Goal: Navigation & Orientation: Find specific page/section

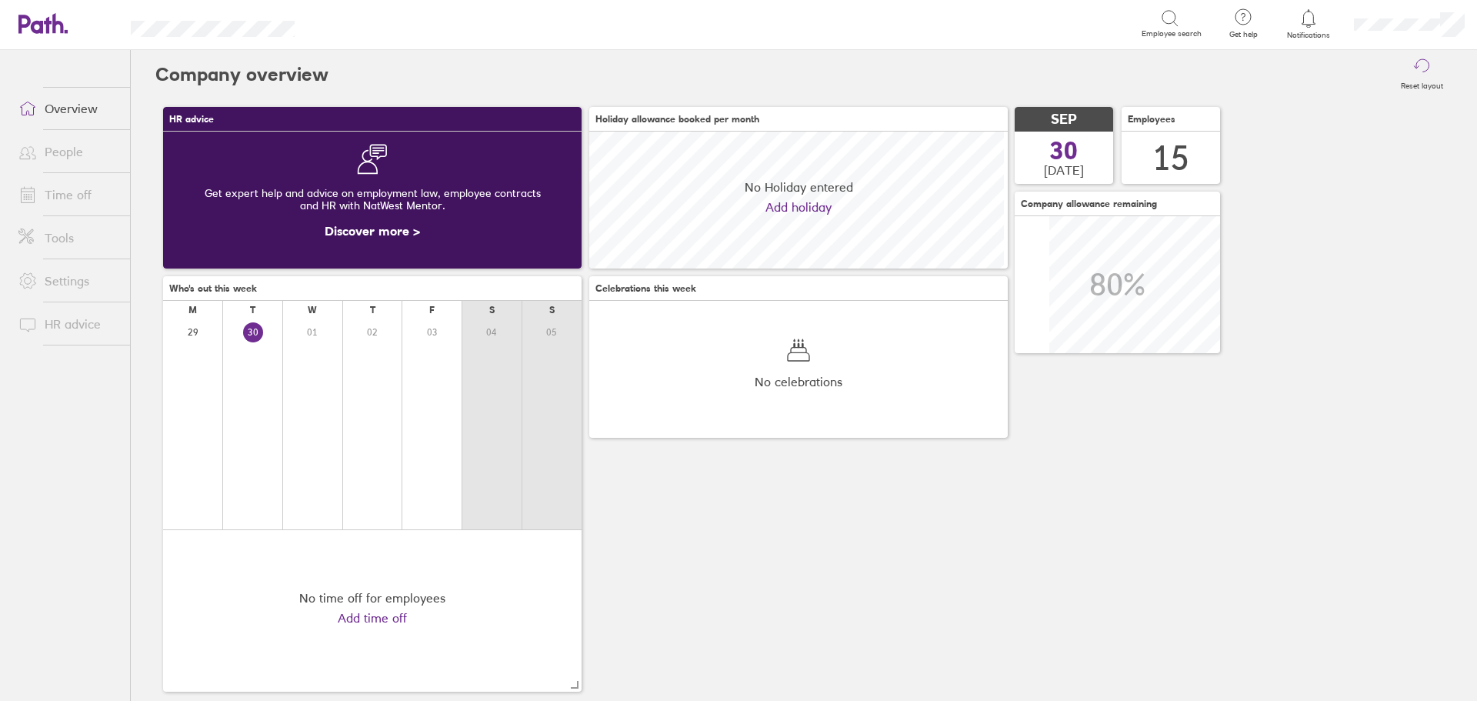
scroll to position [137, 418]
click at [62, 155] on link "People" at bounding box center [68, 151] width 124 height 31
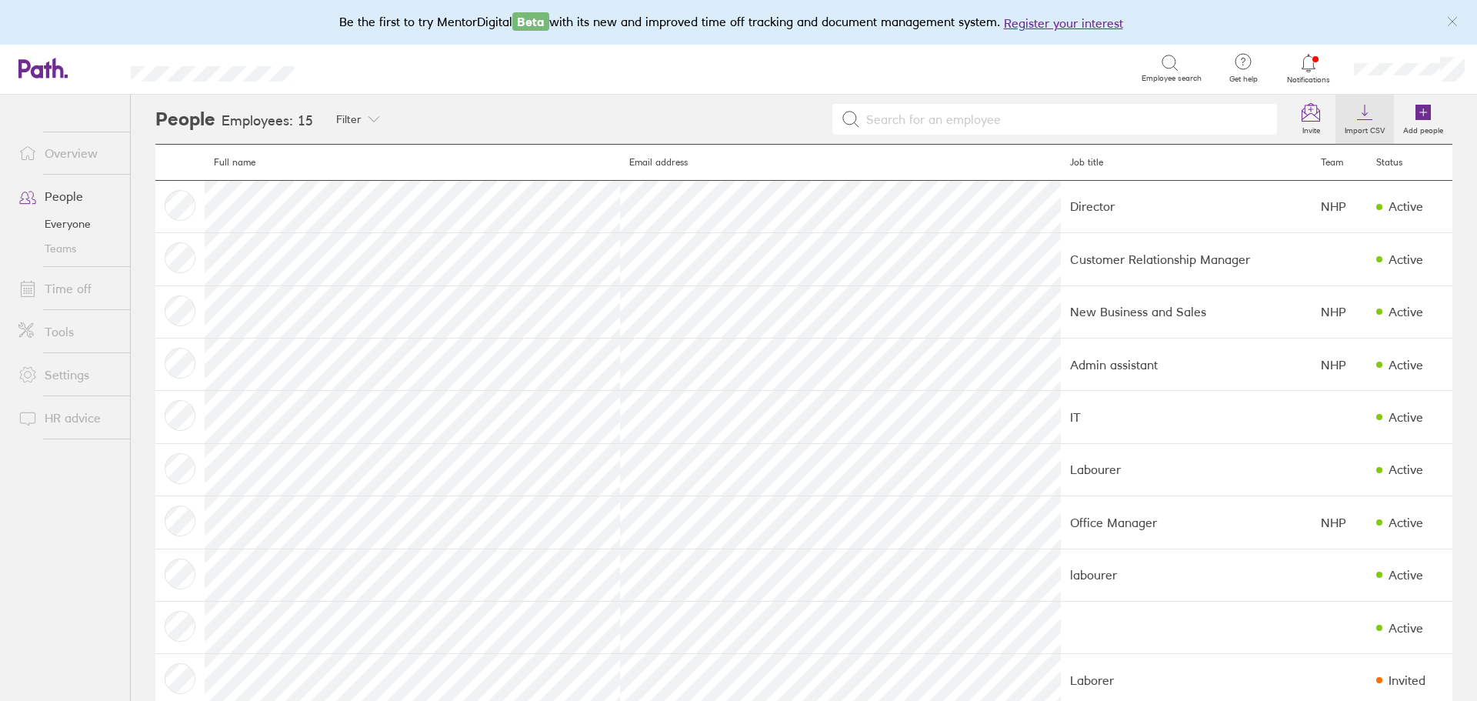
click at [1342, 122] on label "Import CSV" at bounding box center [1364, 129] width 58 height 14
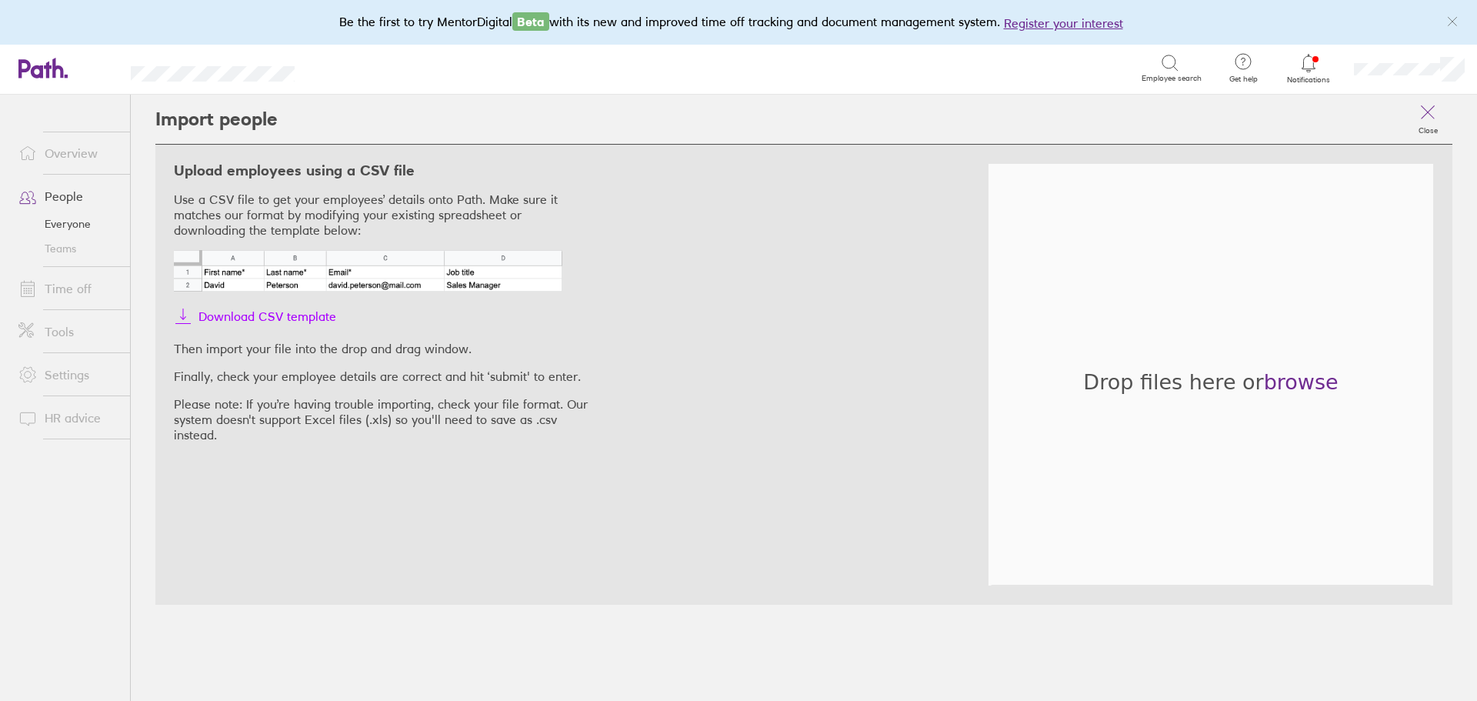
click at [281, 320] on span "Download CSV template" at bounding box center [267, 316] width 138 height 25
click at [73, 225] on link "Everyone" at bounding box center [68, 224] width 124 height 25
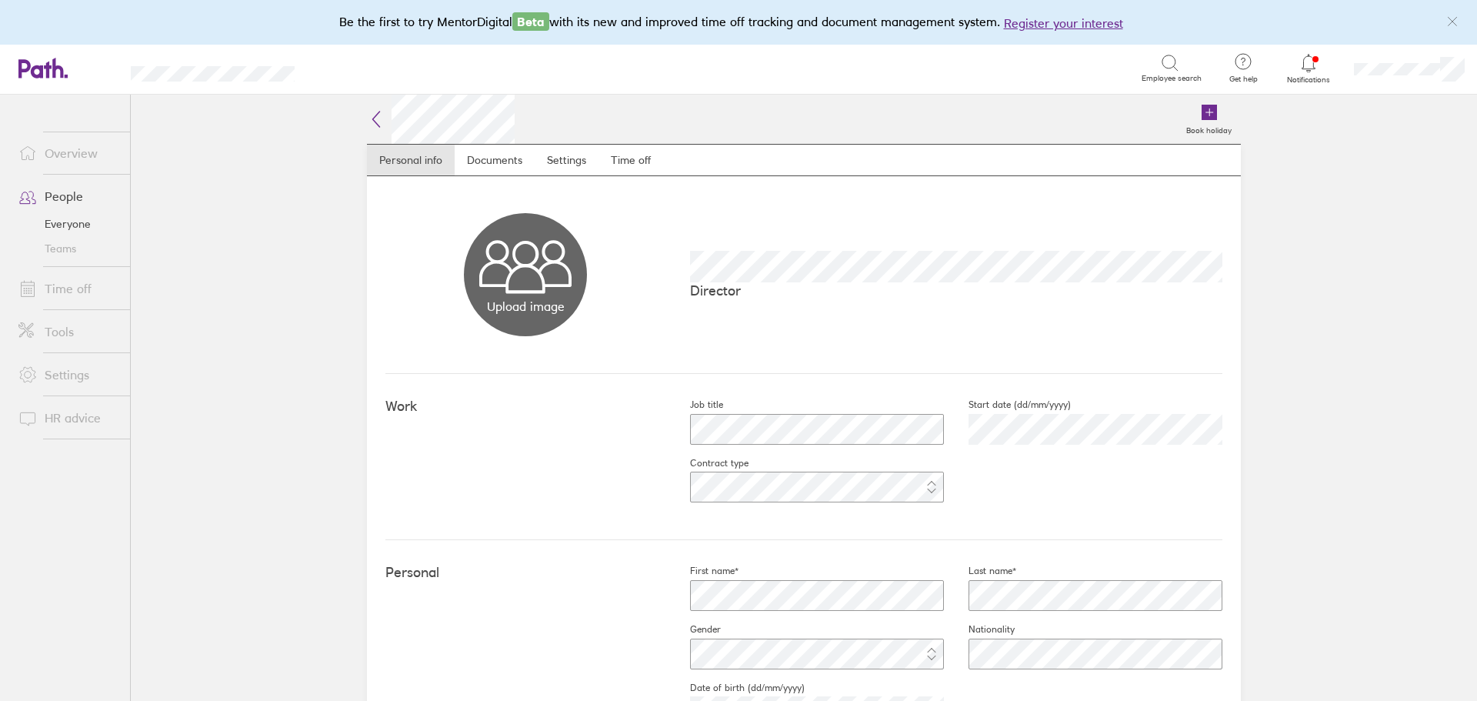
scroll to position [77, 0]
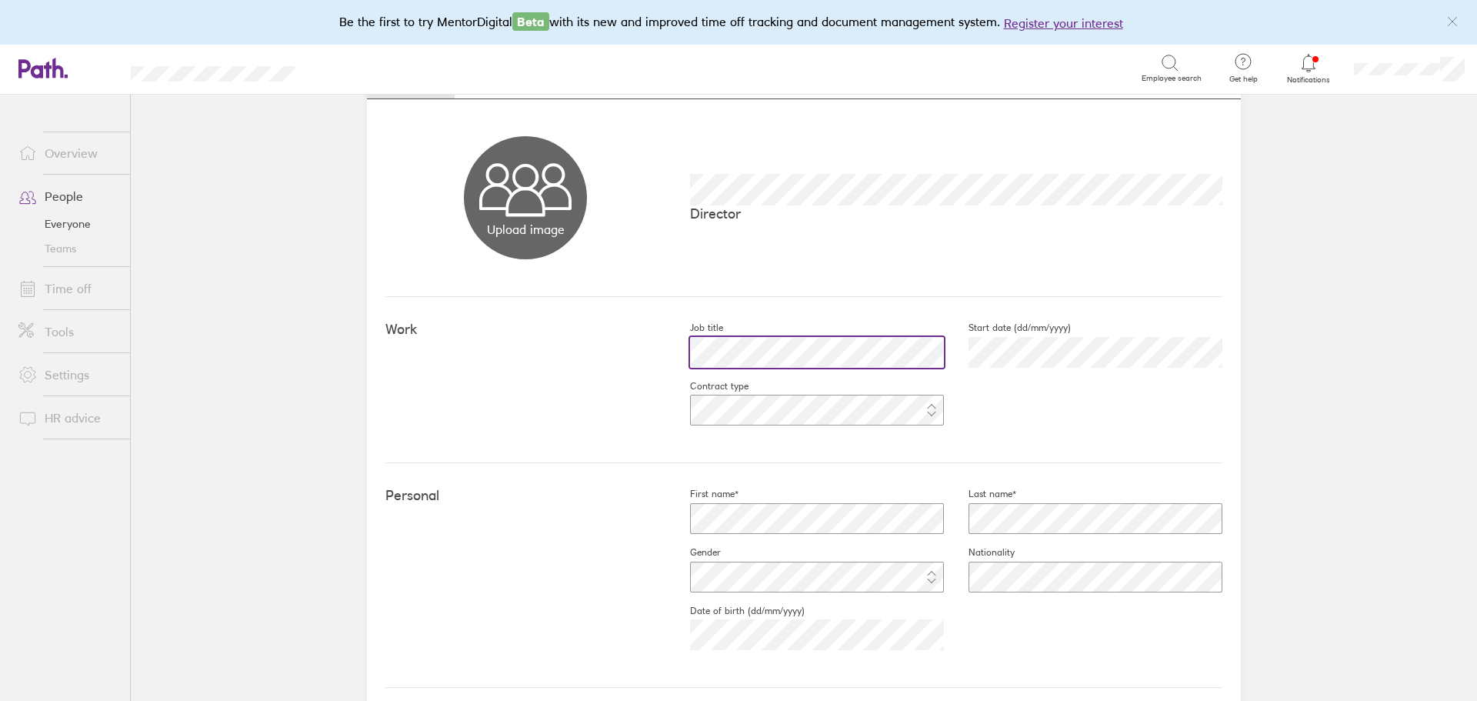
click at [665, 361] on div at bounding box center [804, 352] width 278 height 37
click at [1356, 326] on main "Book holiday Personal info Documents Settings Time off Upload image Choose file…" at bounding box center [804, 398] width 1346 height 606
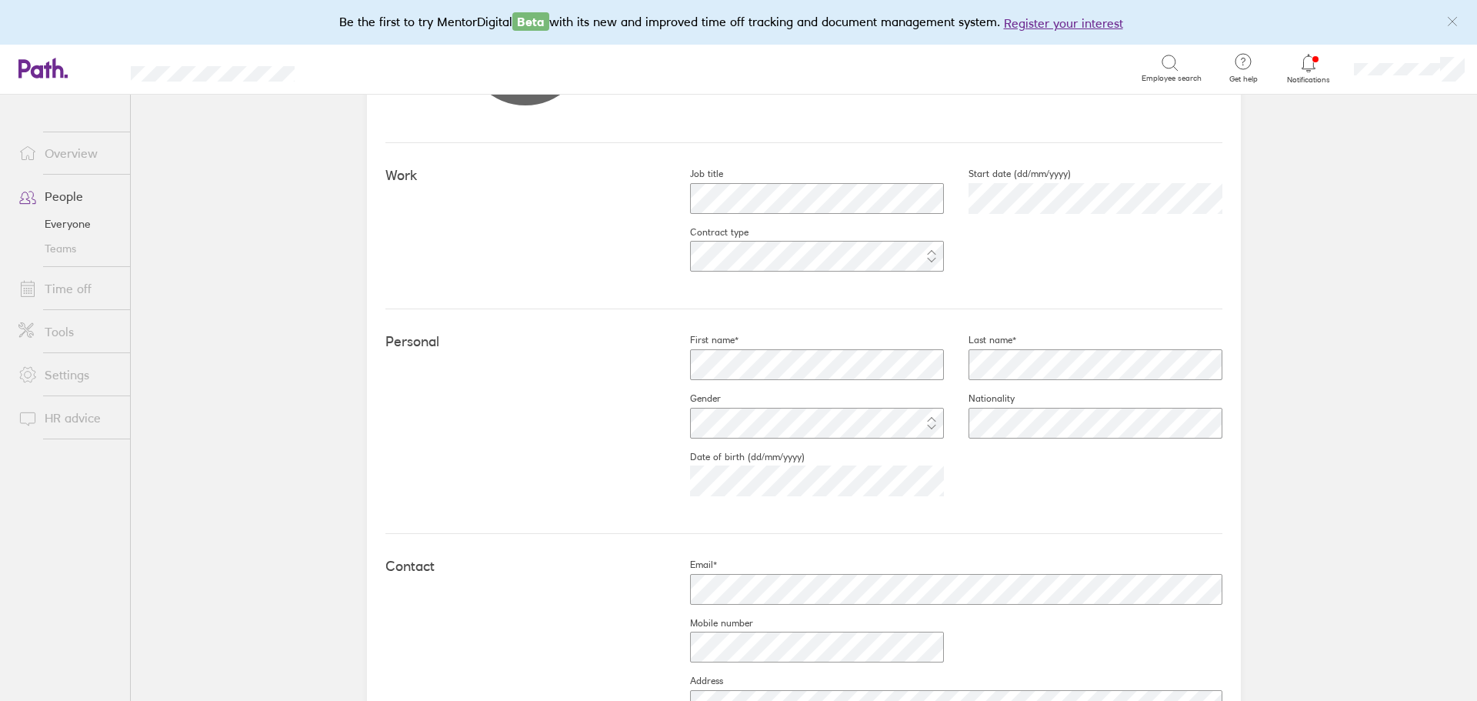
scroll to position [462, 0]
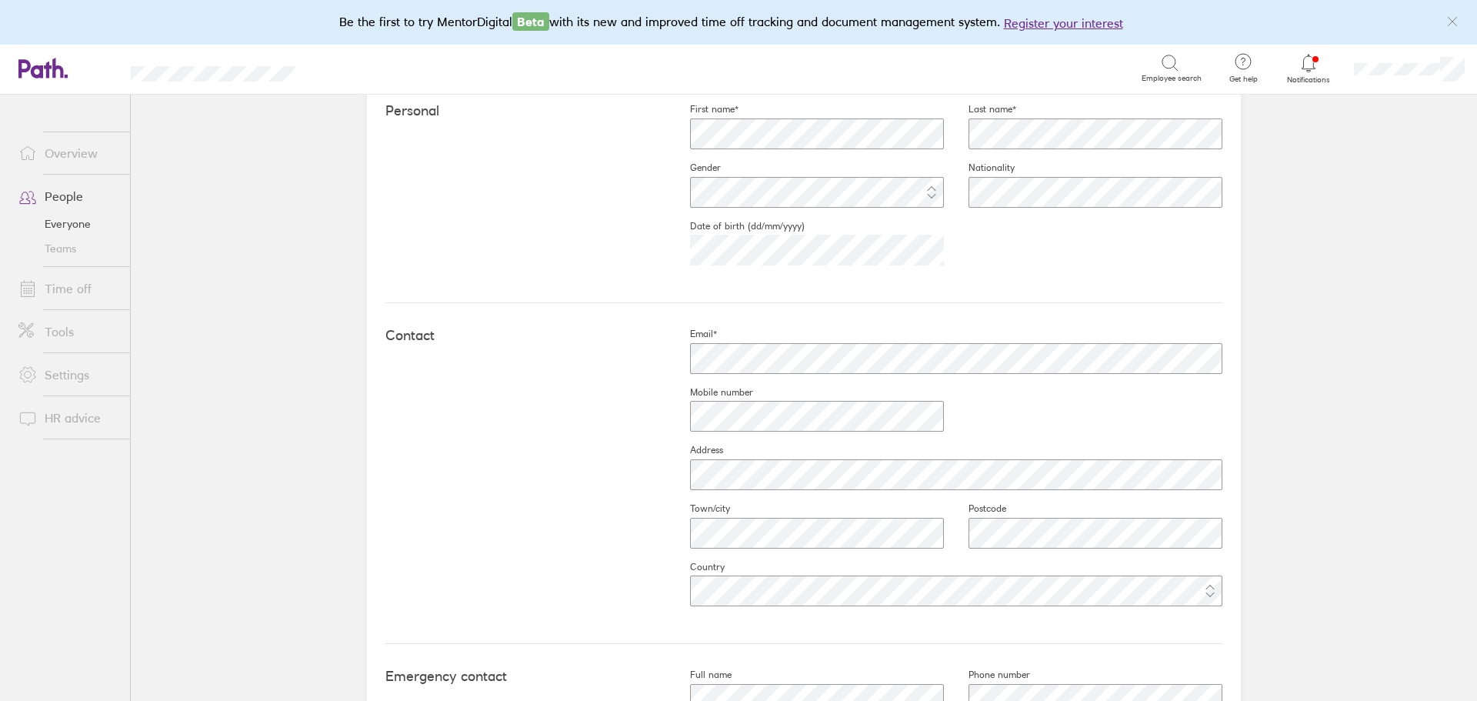
click at [72, 222] on link "Everyone" at bounding box center [68, 224] width 124 height 25
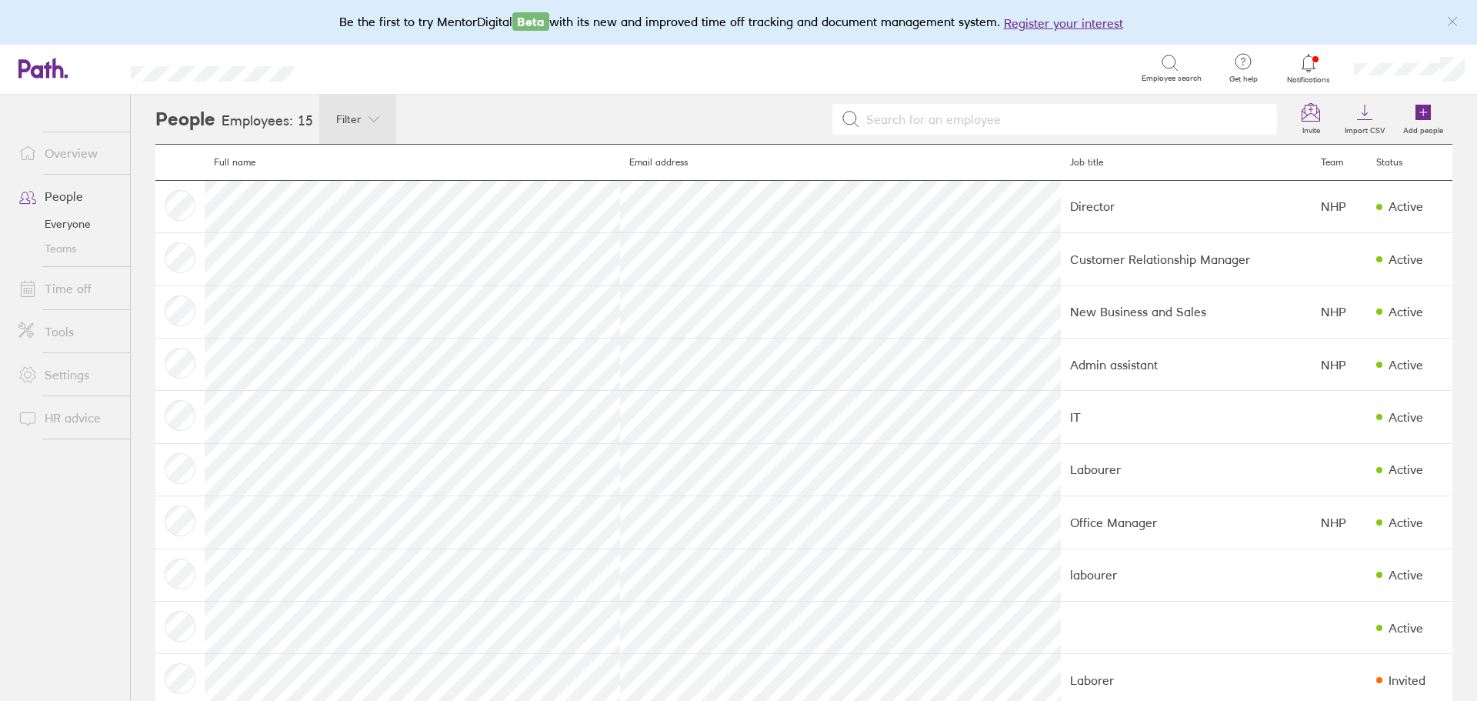
click at [346, 125] on span "Filter" at bounding box center [348, 119] width 25 height 12
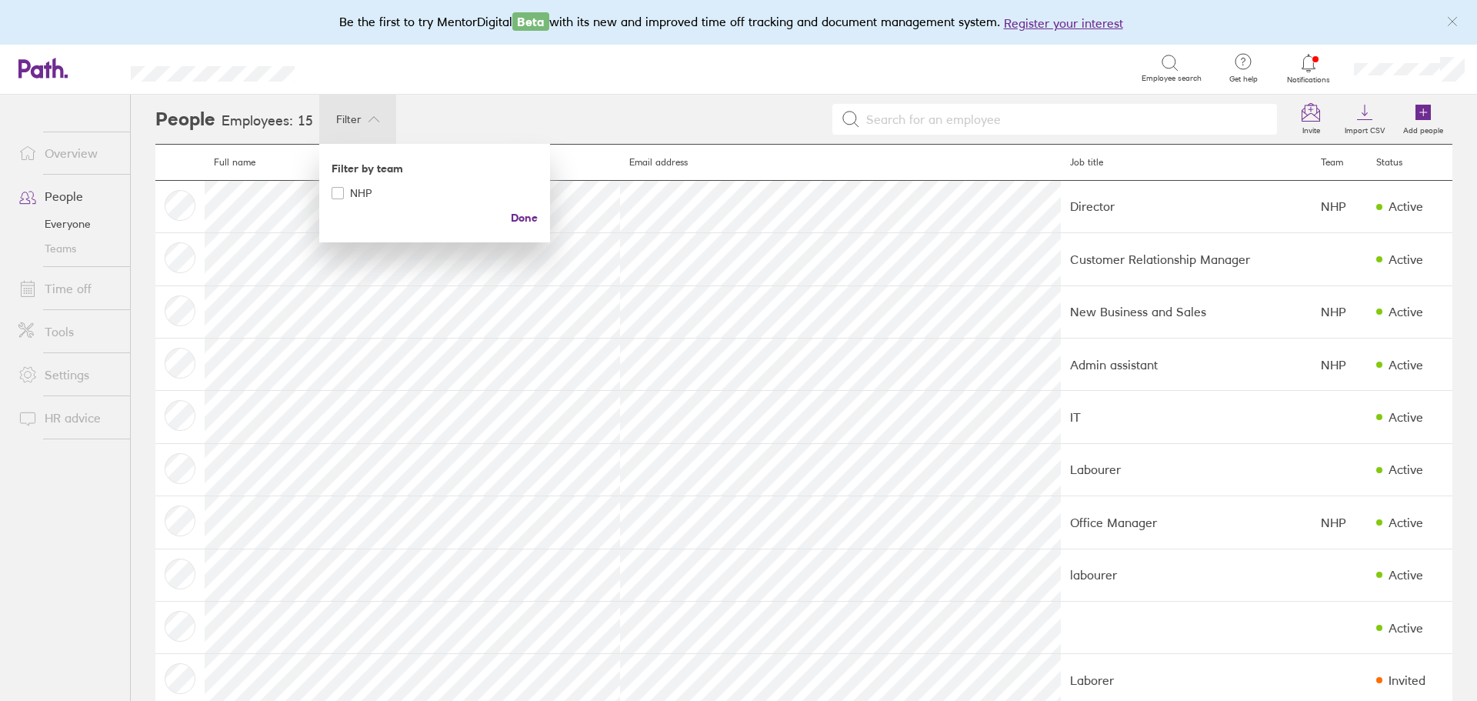
click at [635, 124] on div at bounding box center [738, 350] width 1477 height 701
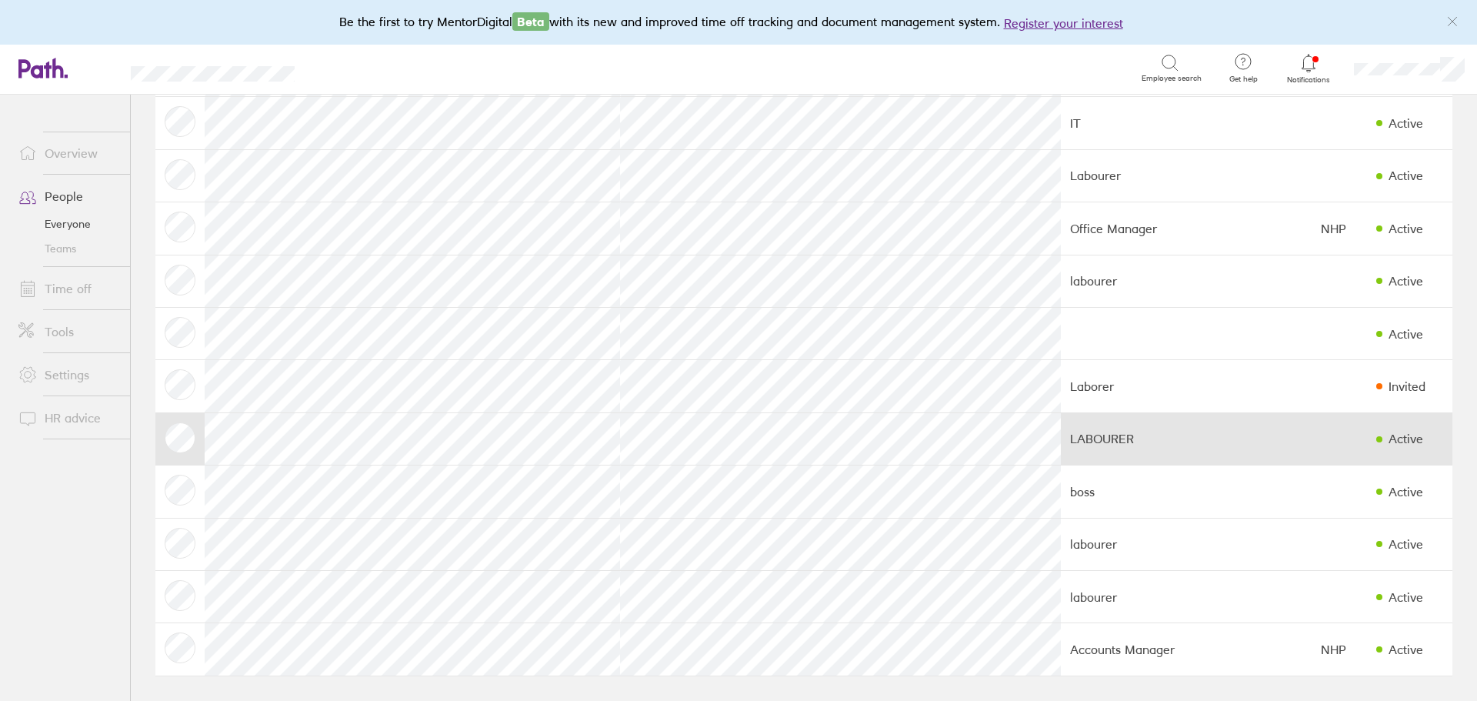
scroll to position [63, 0]
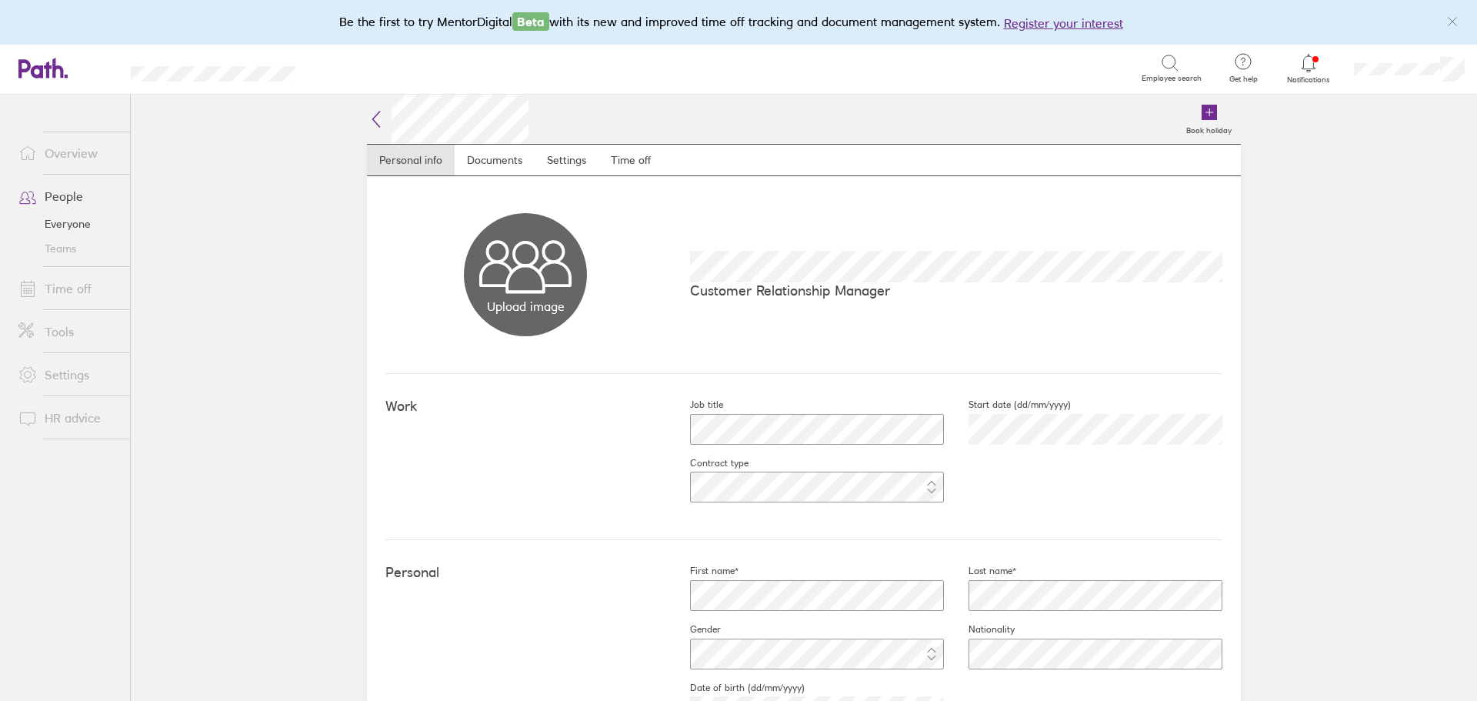
click at [682, 269] on div "Customer Relationship Manager" at bounding box center [943, 275] width 557 height 48
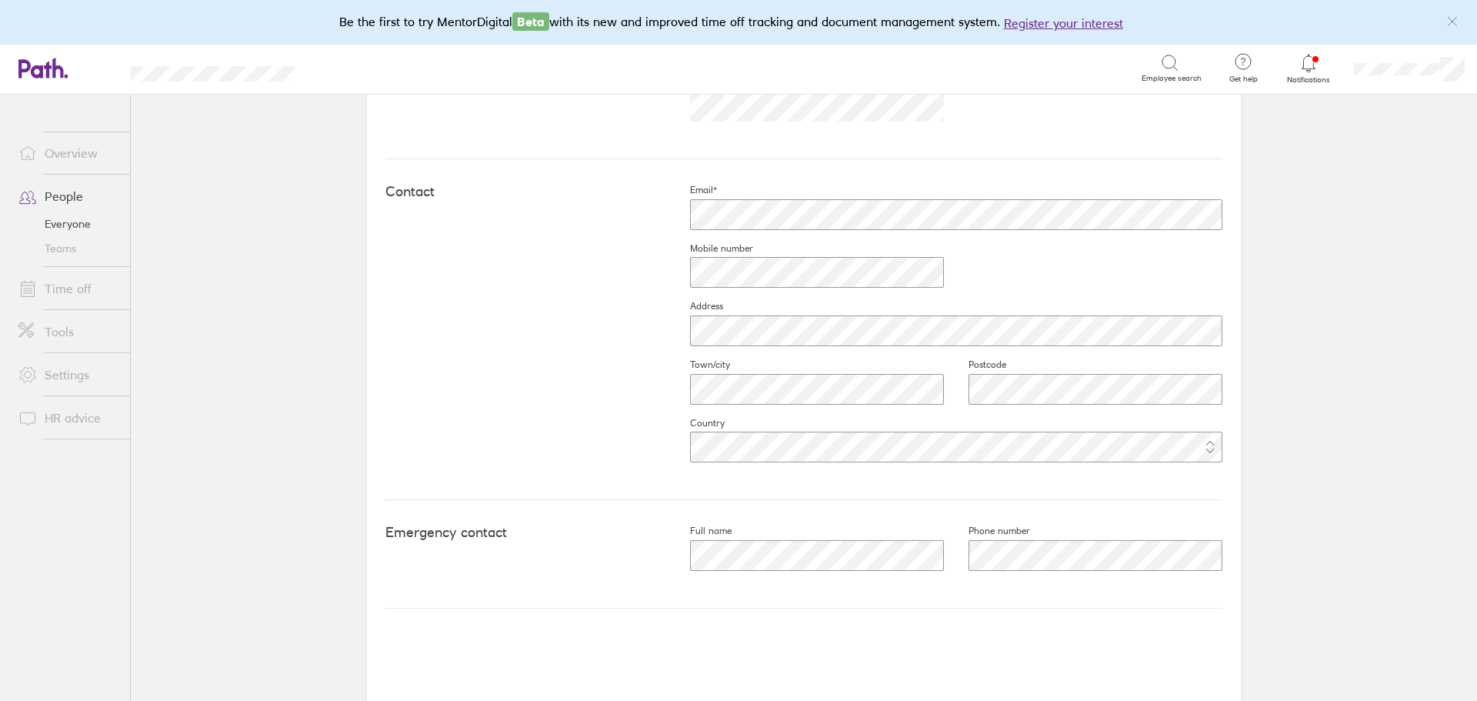
scroll to position [375, 0]
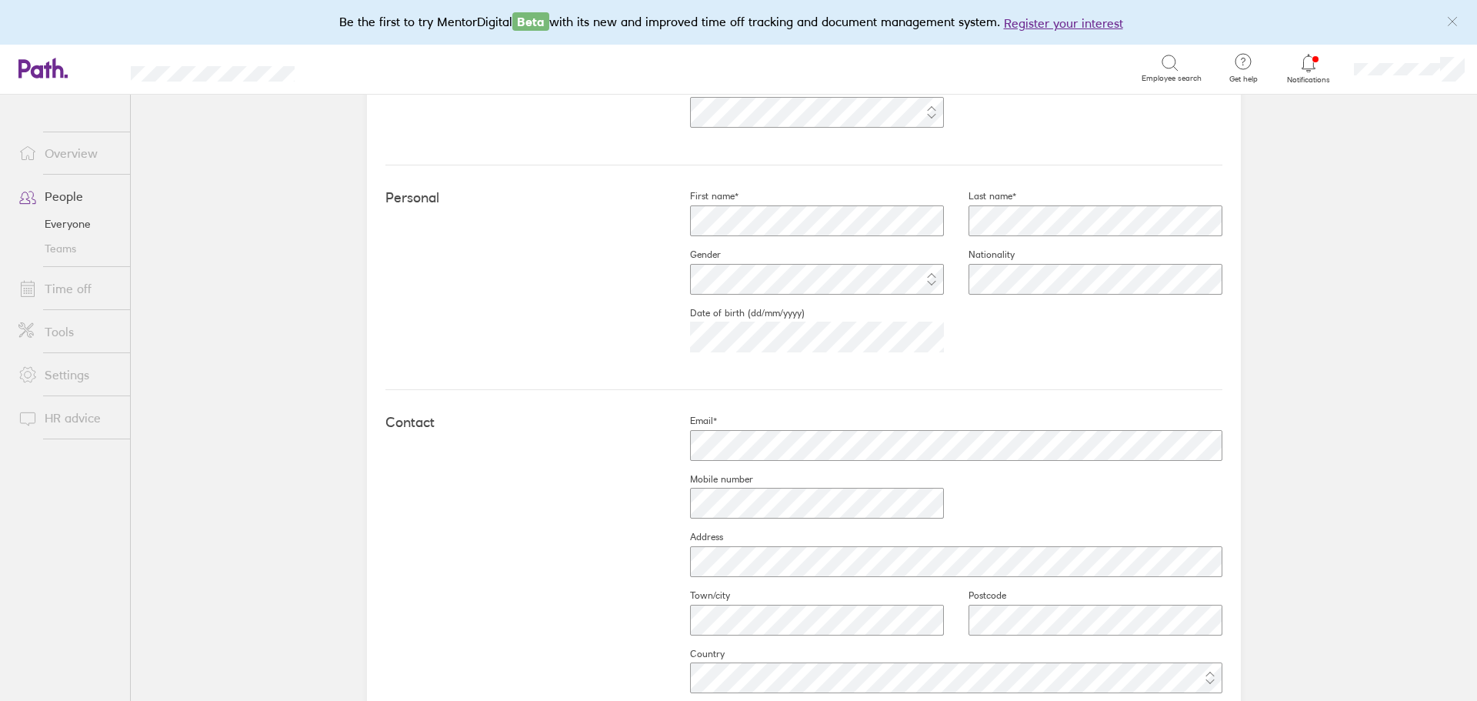
click at [835, 367] on div "Personal First name* Last name* Gender Nationality Date of birth (dd/mm/yyyy) […" at bounding box center [803, 277] width 837 height 225
click at [66, 195] on link "People" at bounding box center [68, 196] width 124 height 31
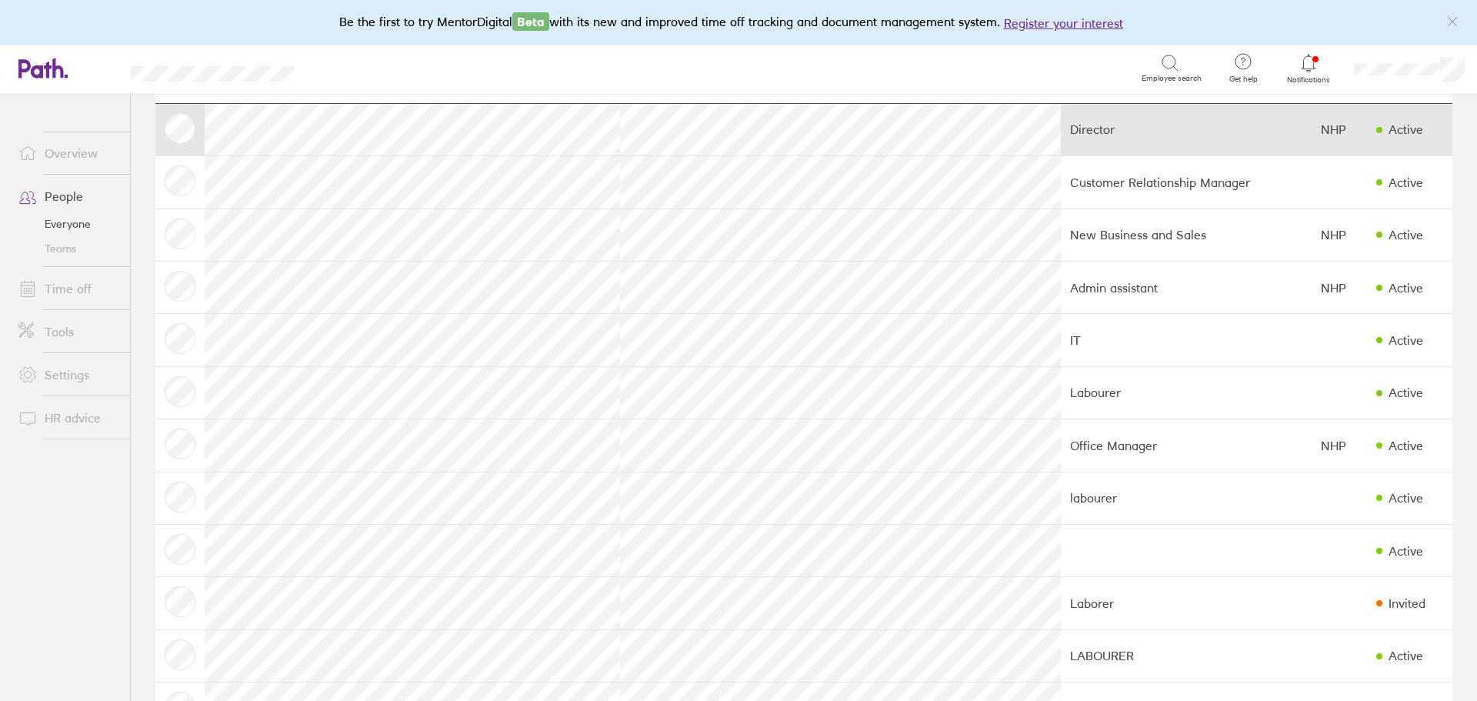
scroll to position [154, 0]
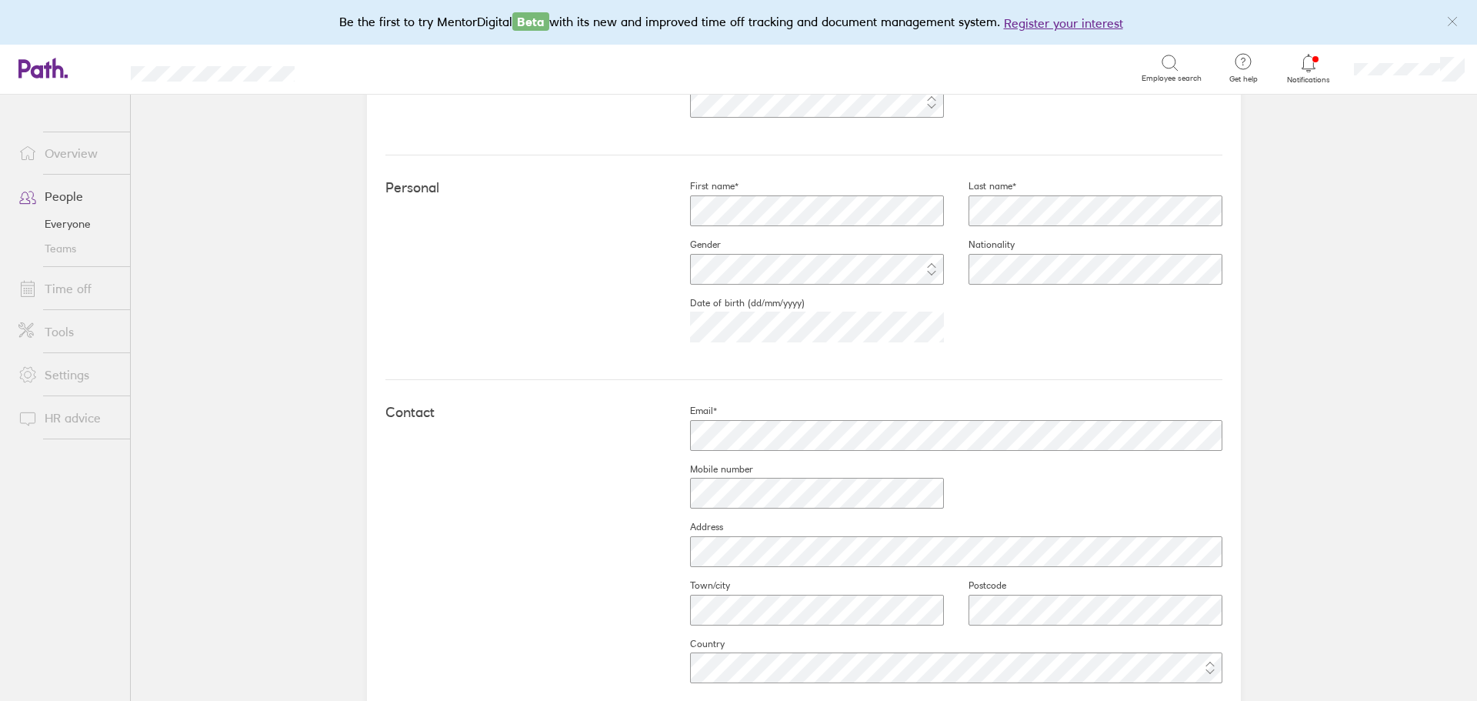
scroll to position [462, 0]
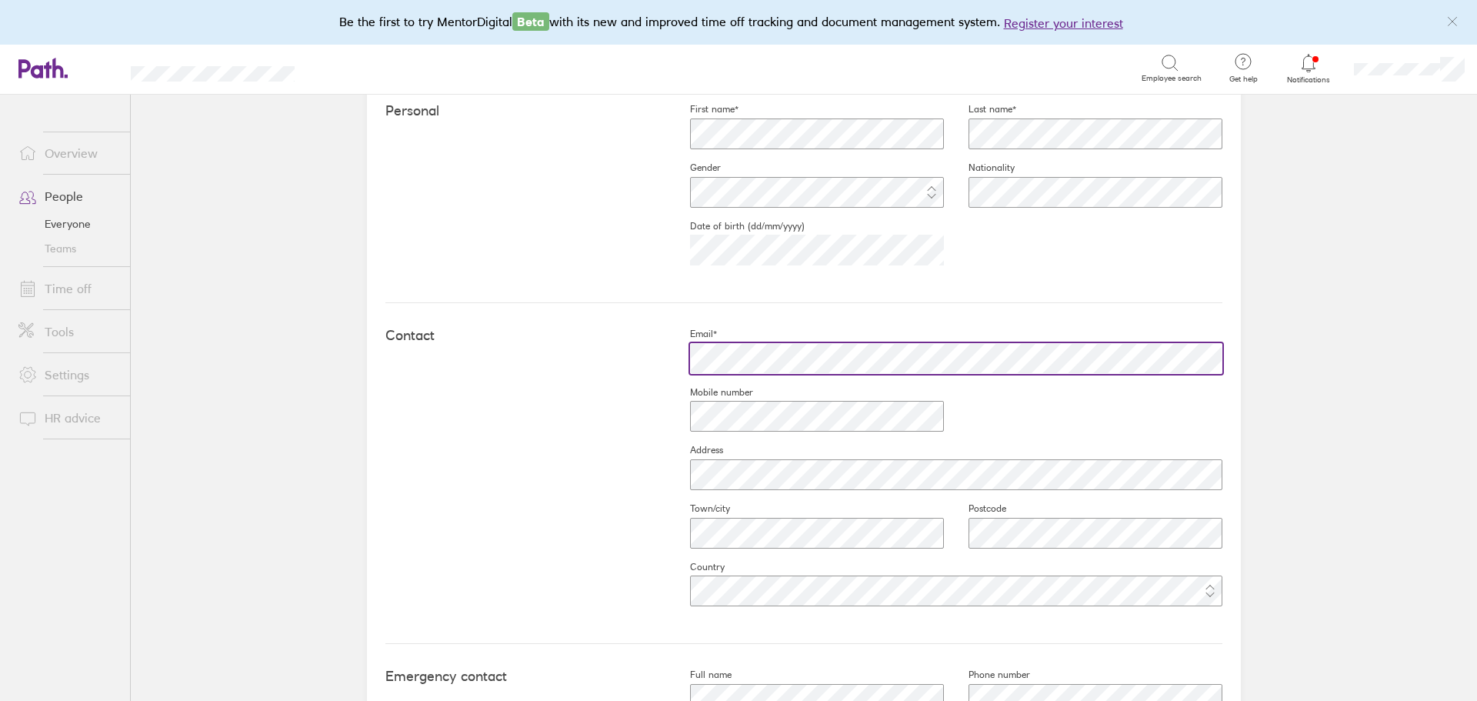
click at [672, 365] on div at bounding box center [943, 358] width 557 height 37
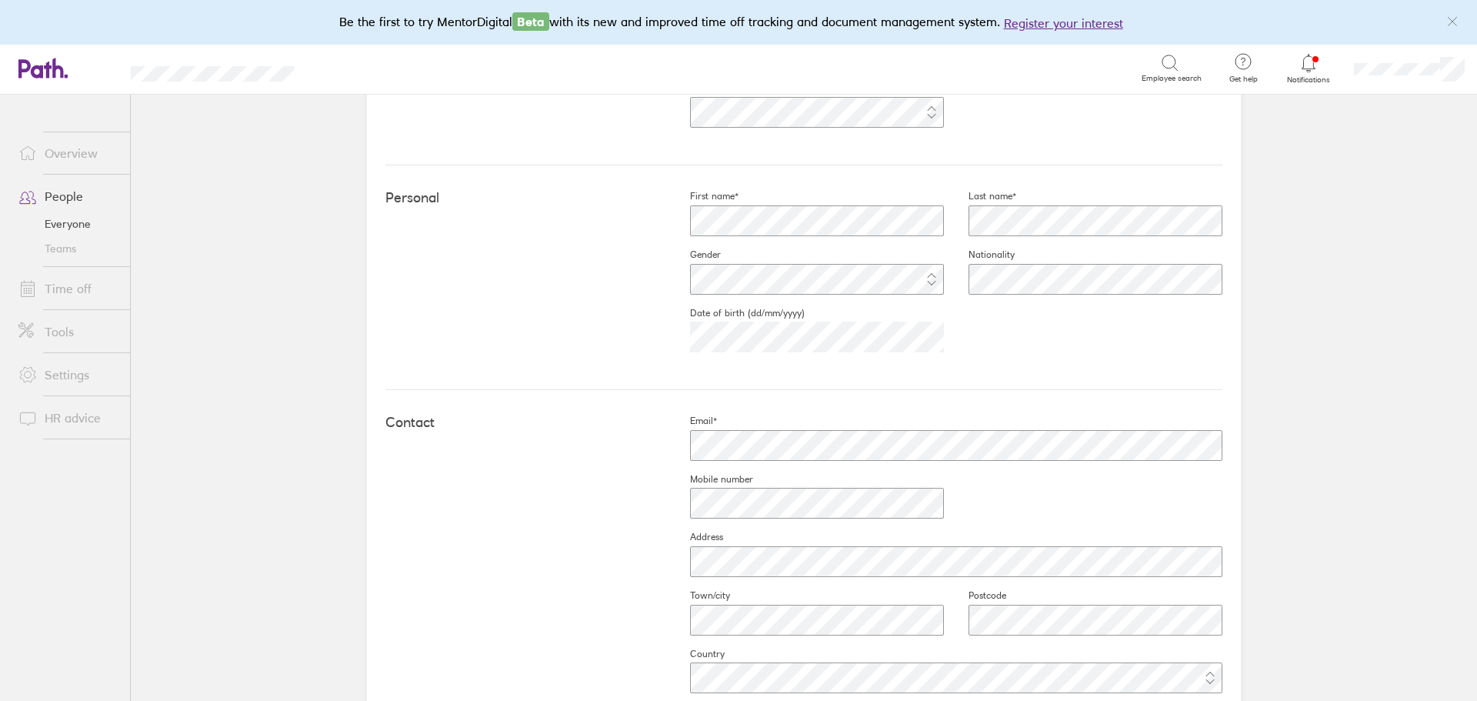
scroll to position [144, 0]
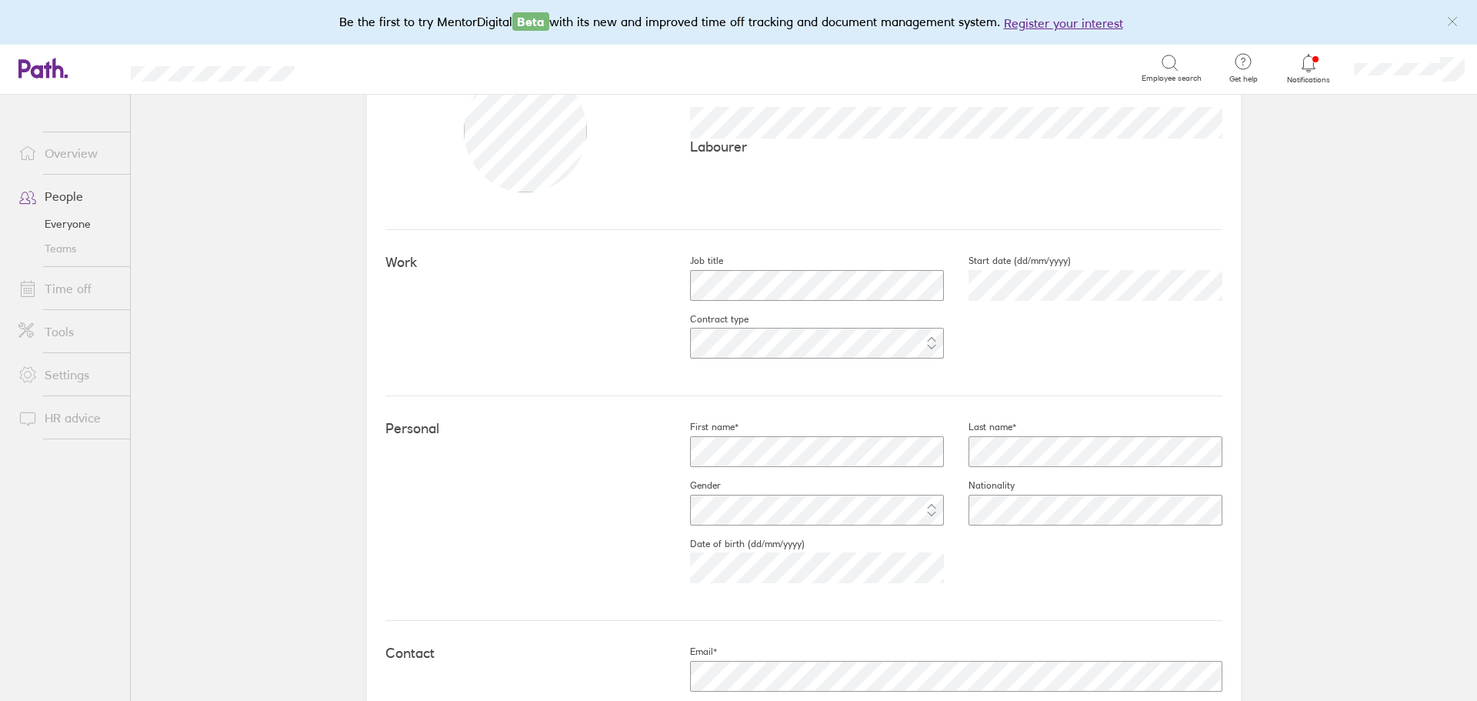
click at [68, 198] on link "People" at bounding box center [68, 196] width 124 height 31
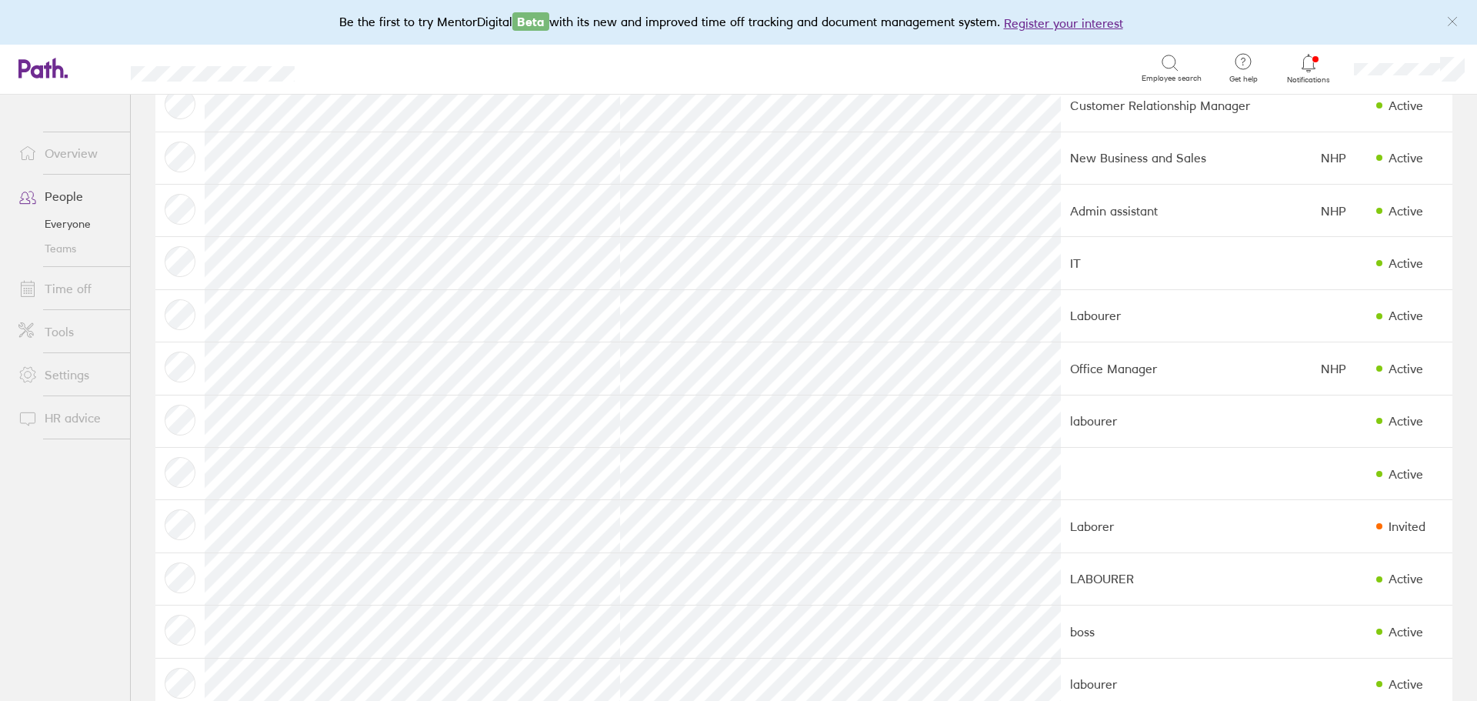
scroll to position [231, 0]
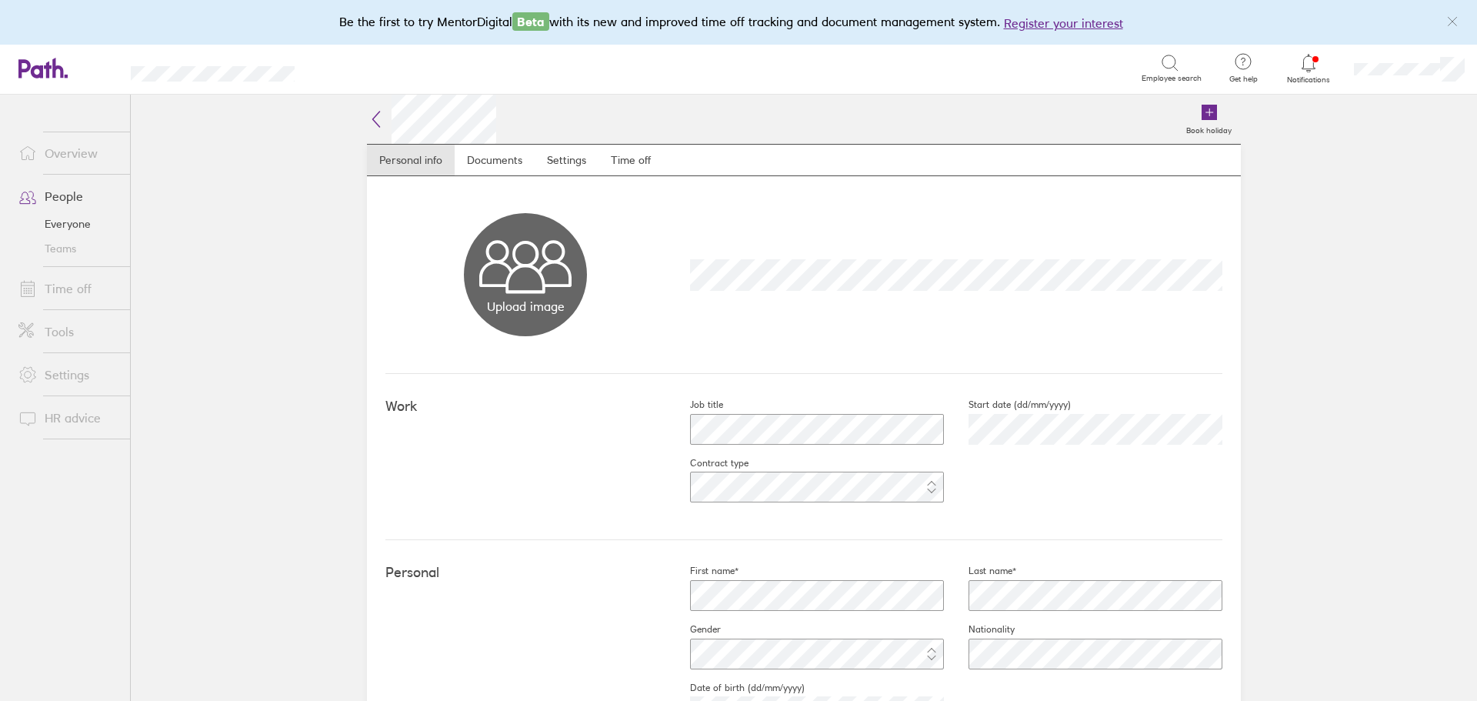
click at [68, 197] on link "People" at bounding box center [68, 196] width 124 height 31
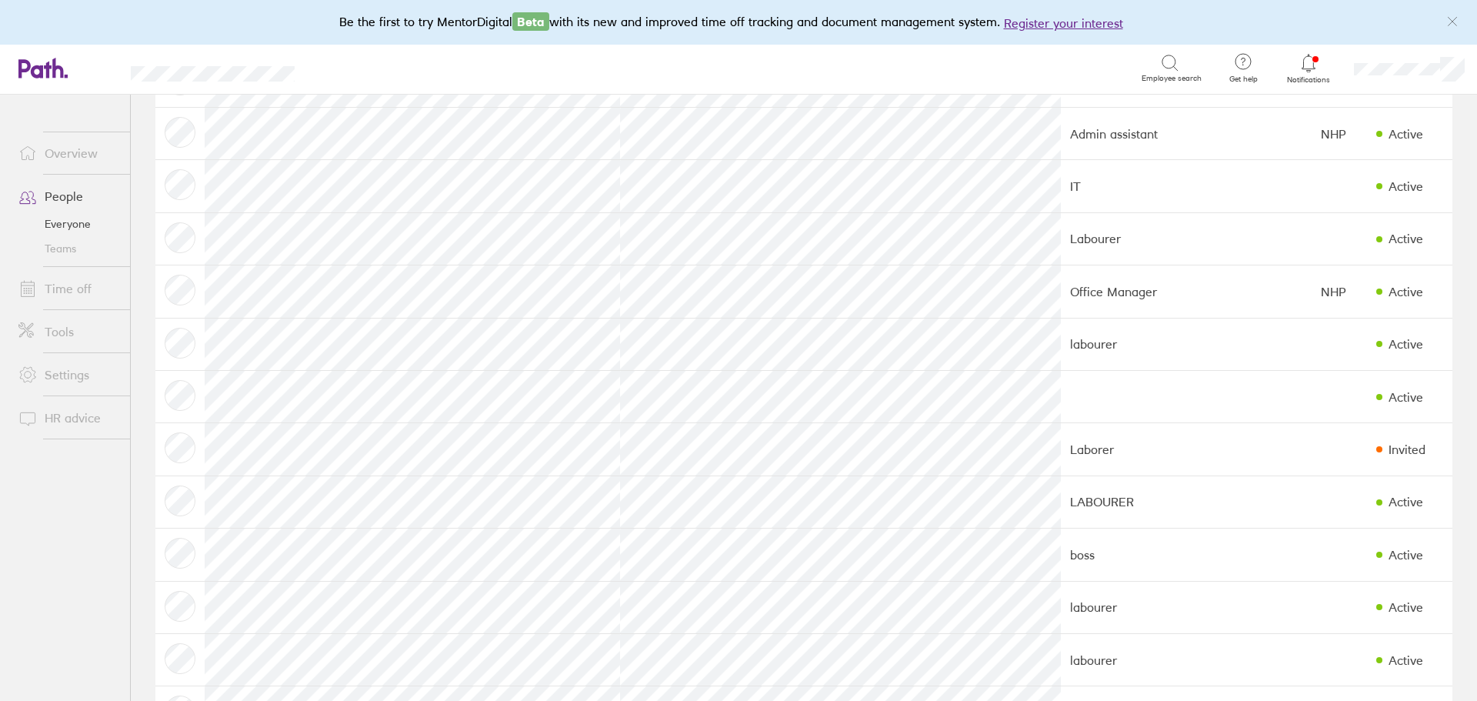
scroll to position [294, 0]
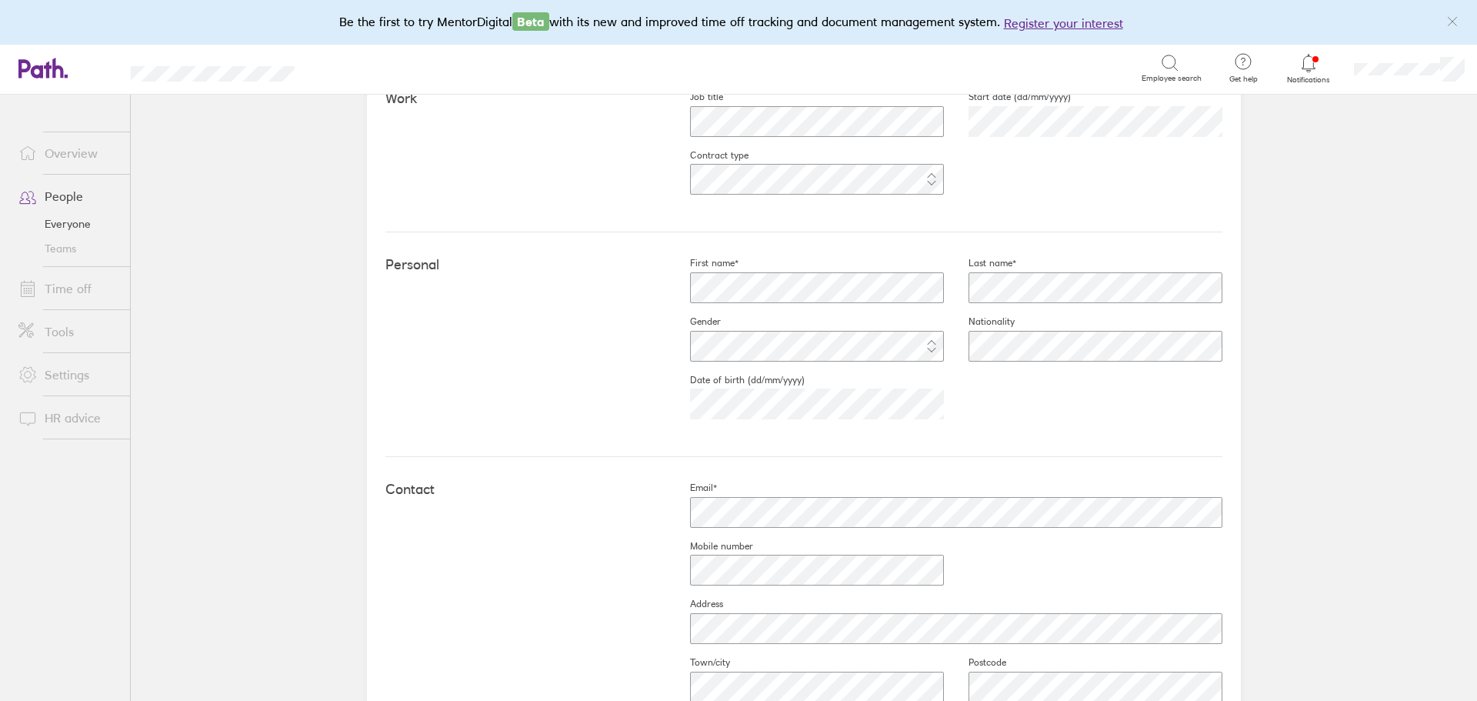
scroll to position [538, 0]
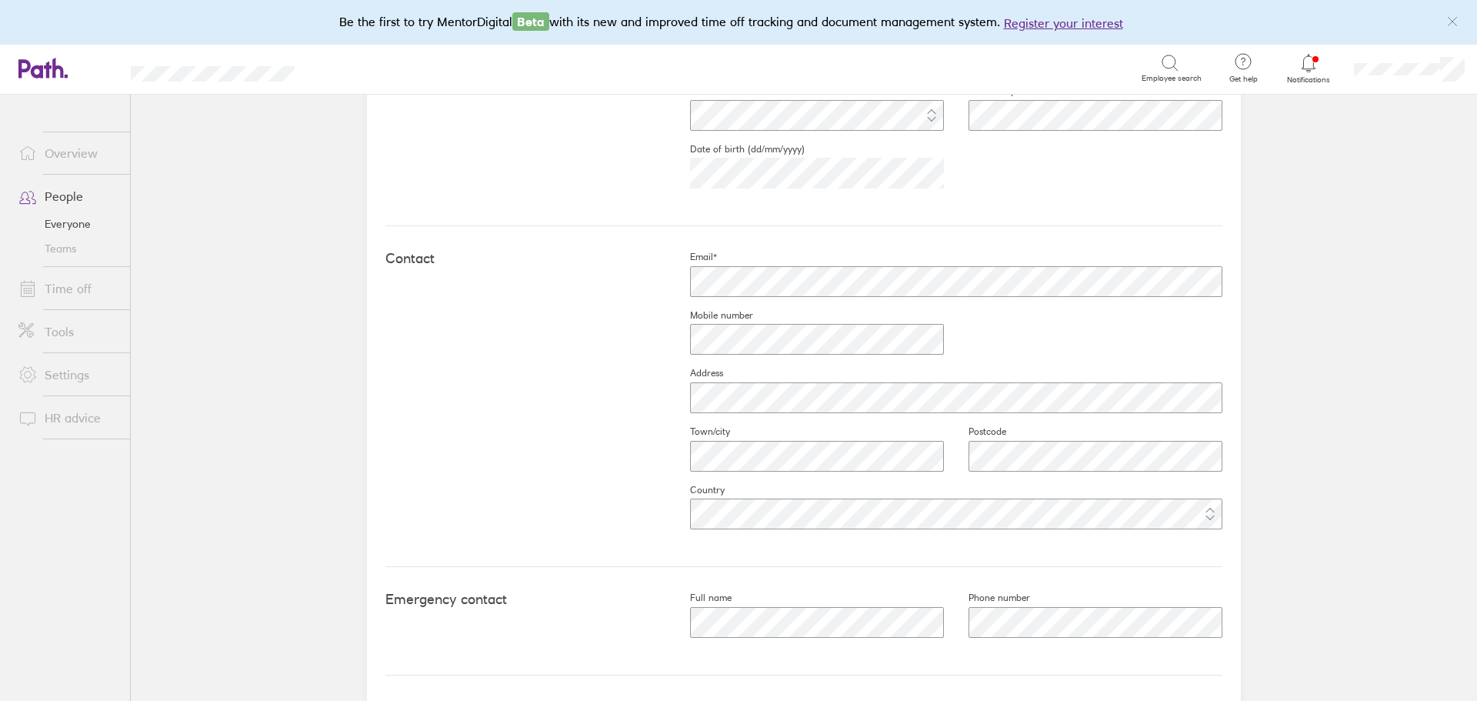
drag, startPoint x: 884, startPoint y: 360, endPoint x: 769, endPoint y: 358, distance: 114.6
click at [769, 358] on fieldset "Mobile number" at bounding box center [804, 338] width 278 height 58
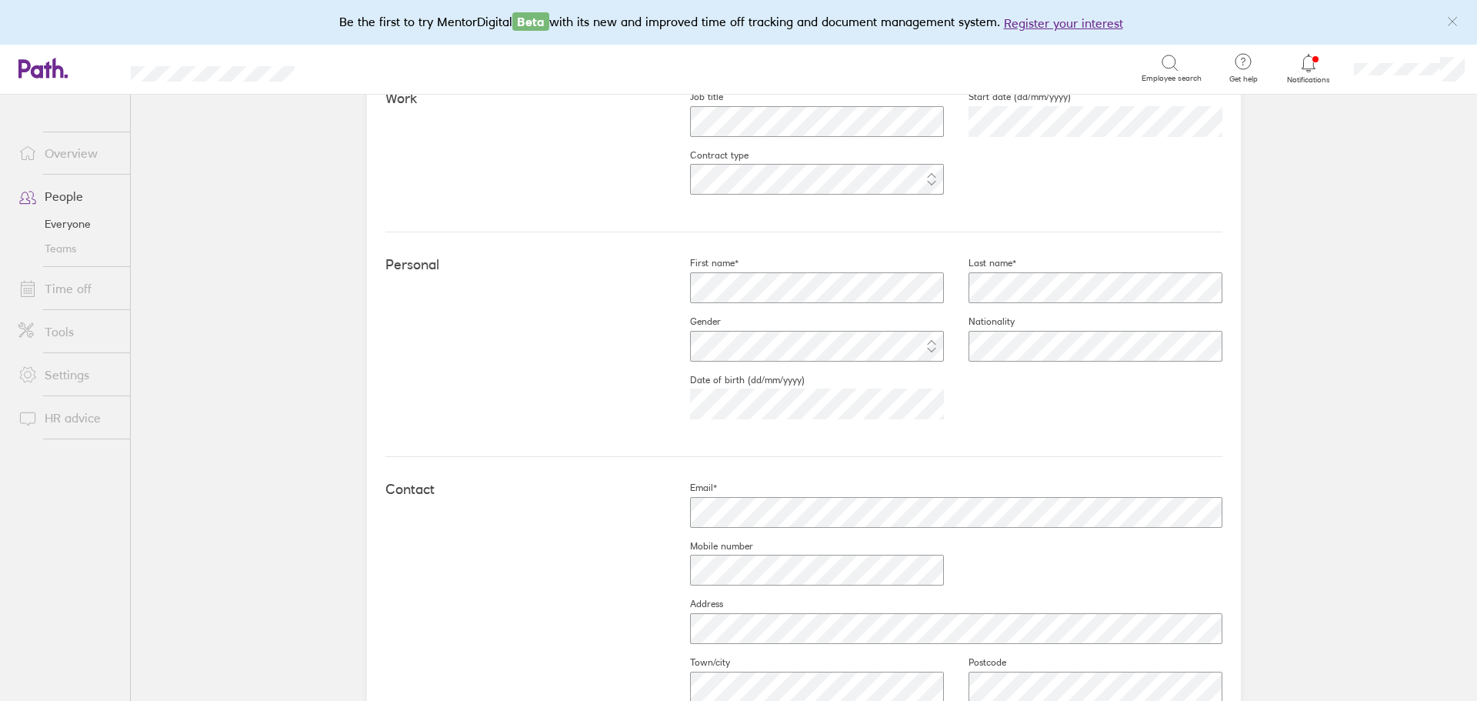
scroll to position [77, 0]
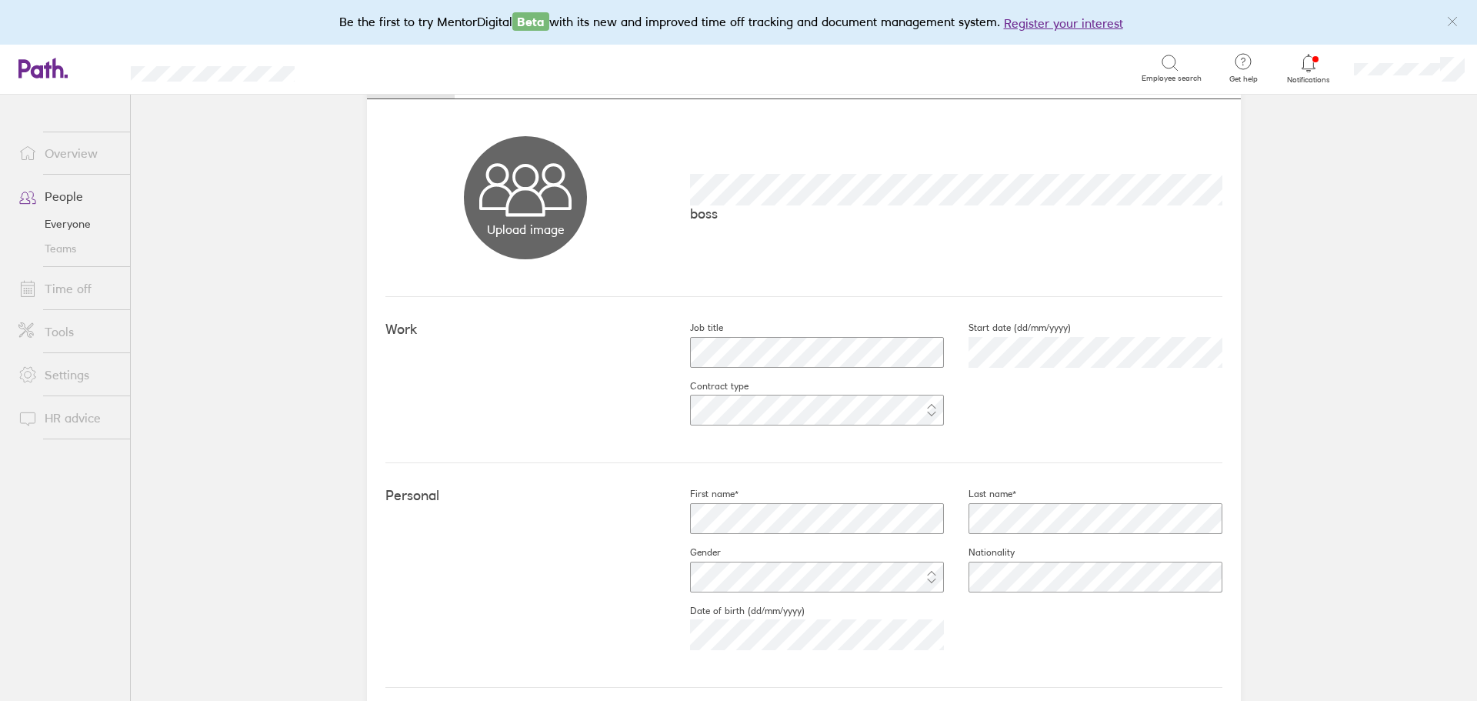
click at [68, 199] on link "People" at bounding box center [68, 196] width 124 height 31
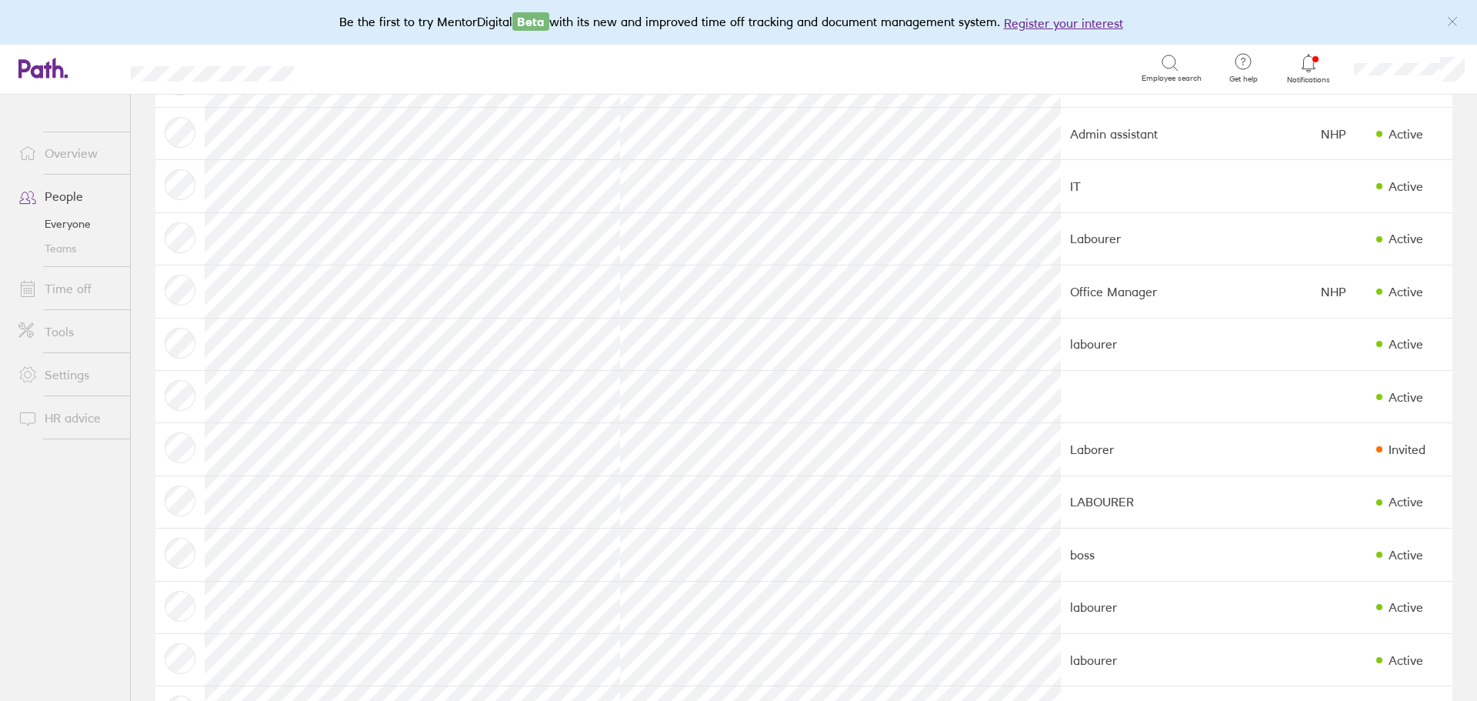
scroll to position [294, 0]
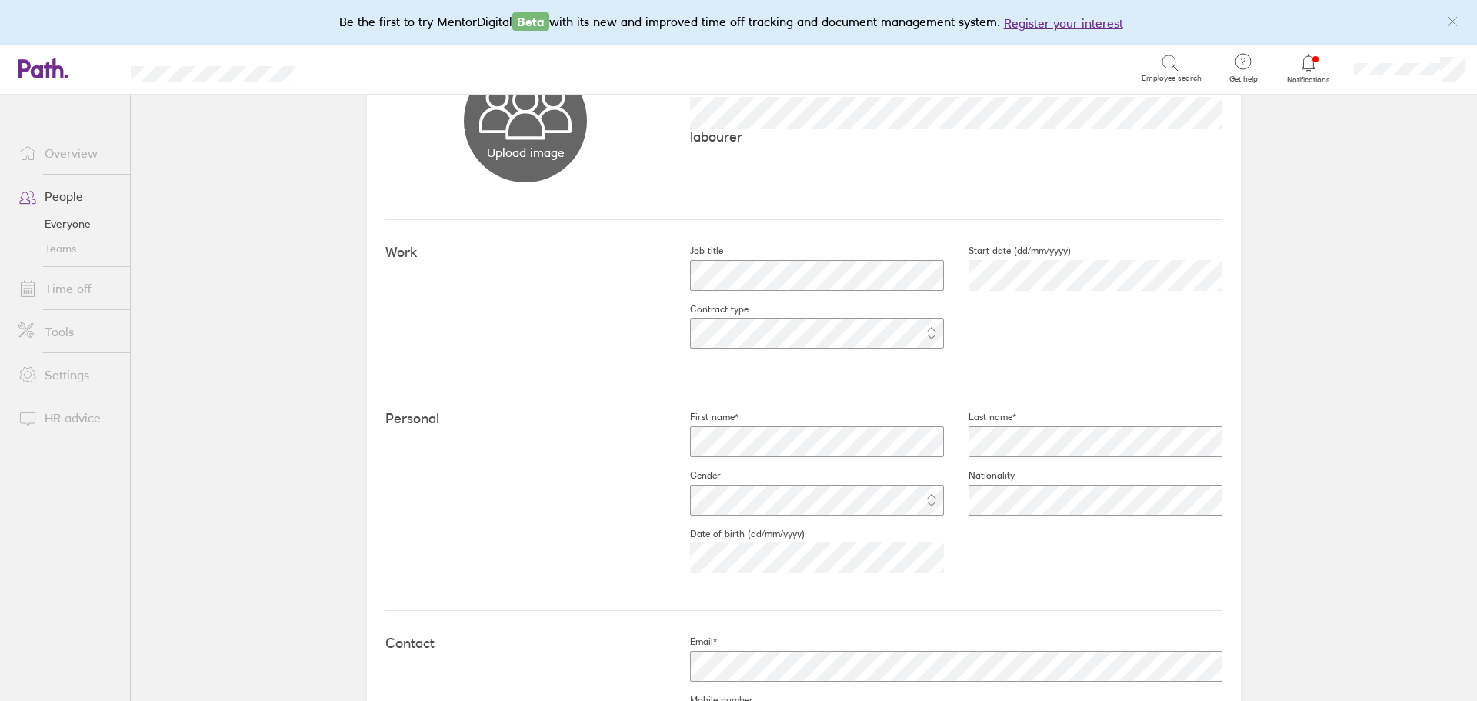
scroll to position [462, 0]
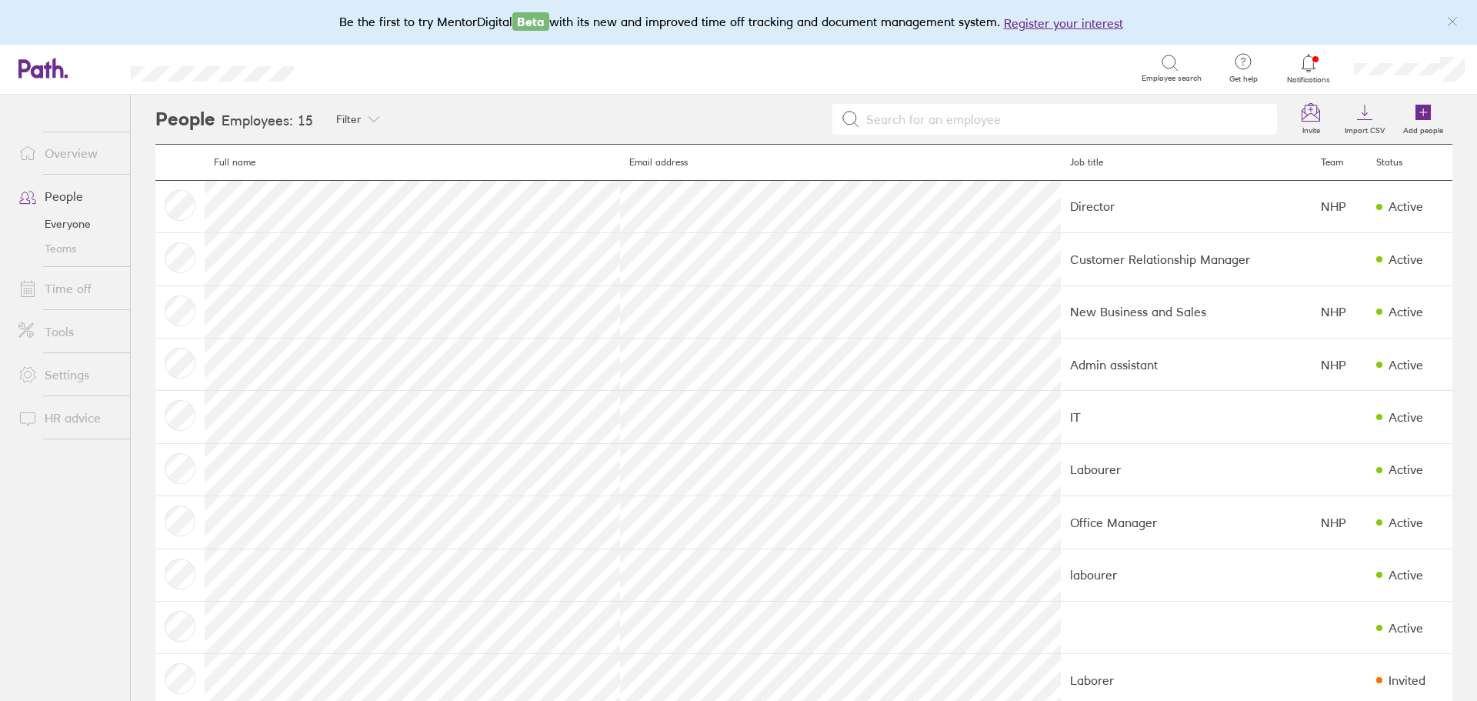
scroll to position [294, 0]
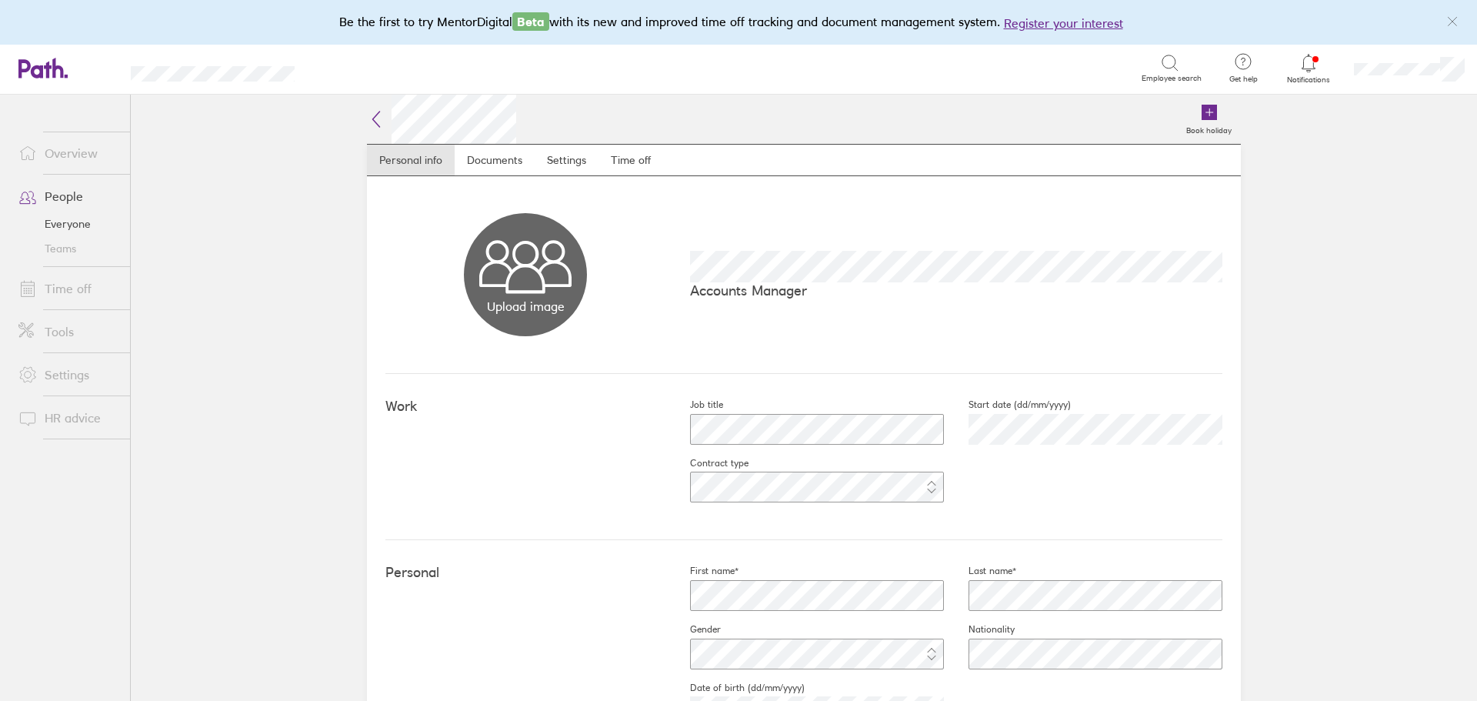
scroll to position [308, 0]
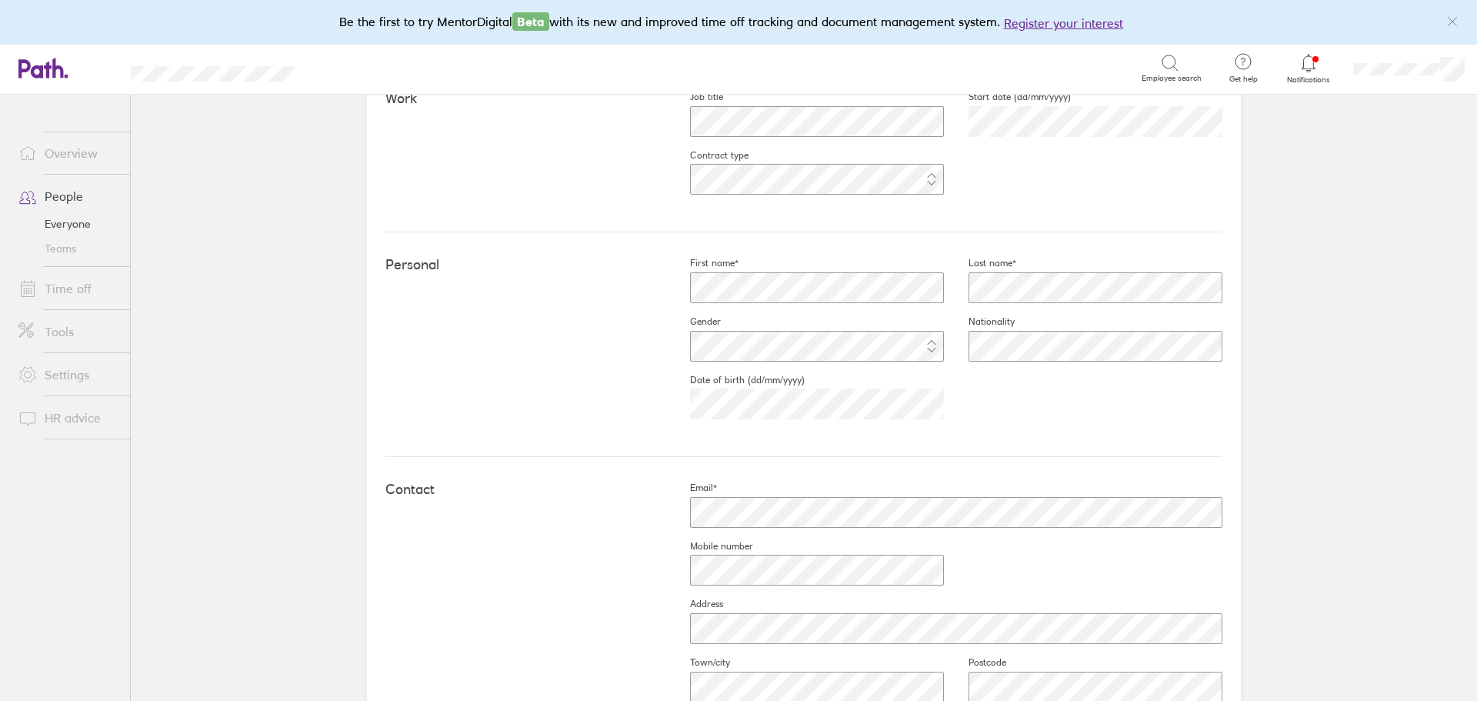
click at [1329, 302] on main "Book holiday Personal info Documents Settings Time off Upload image Choose file…" at bounding box center [804, 398] width 1346 height 606
click at [62, 196] on link "People" at bounding box center [68, 196] width 124 height 31
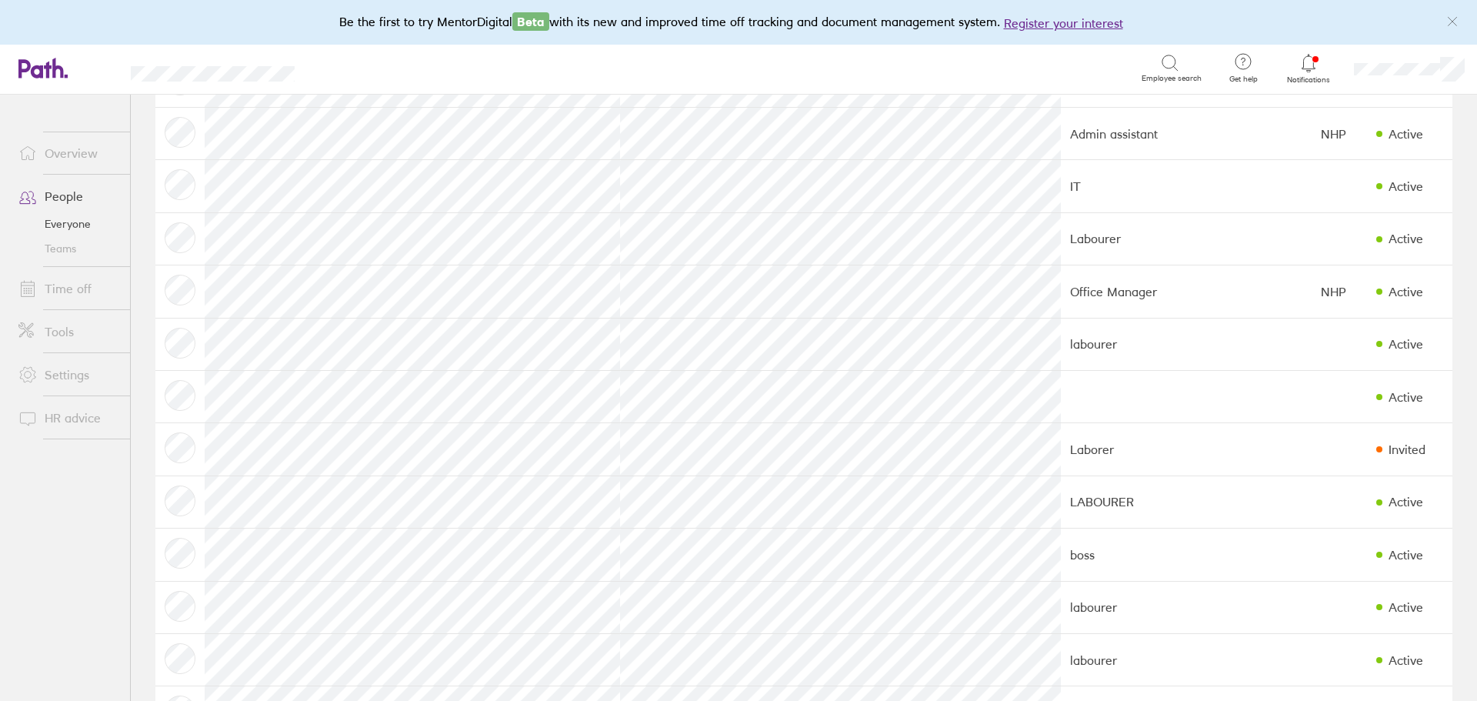
scroll to position [294, 0]
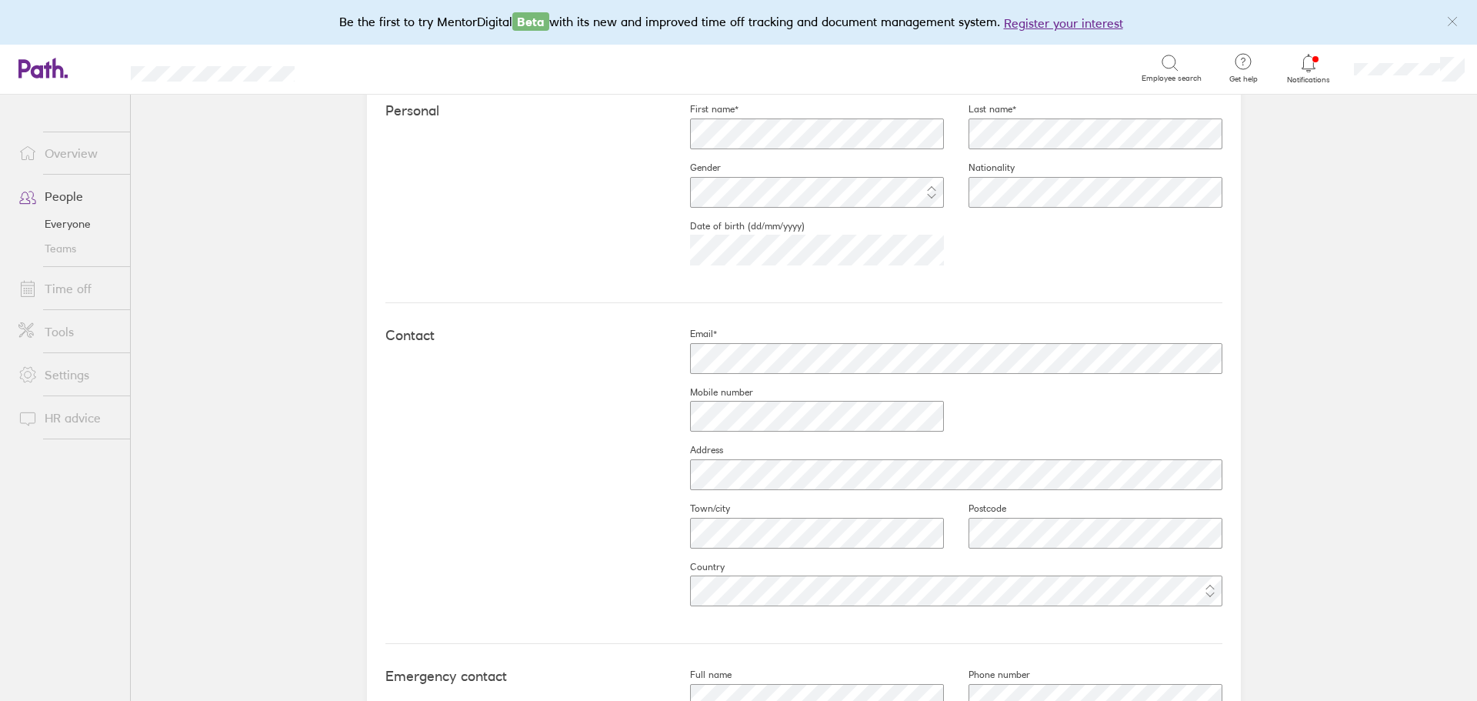
scroll to position [605, 0]
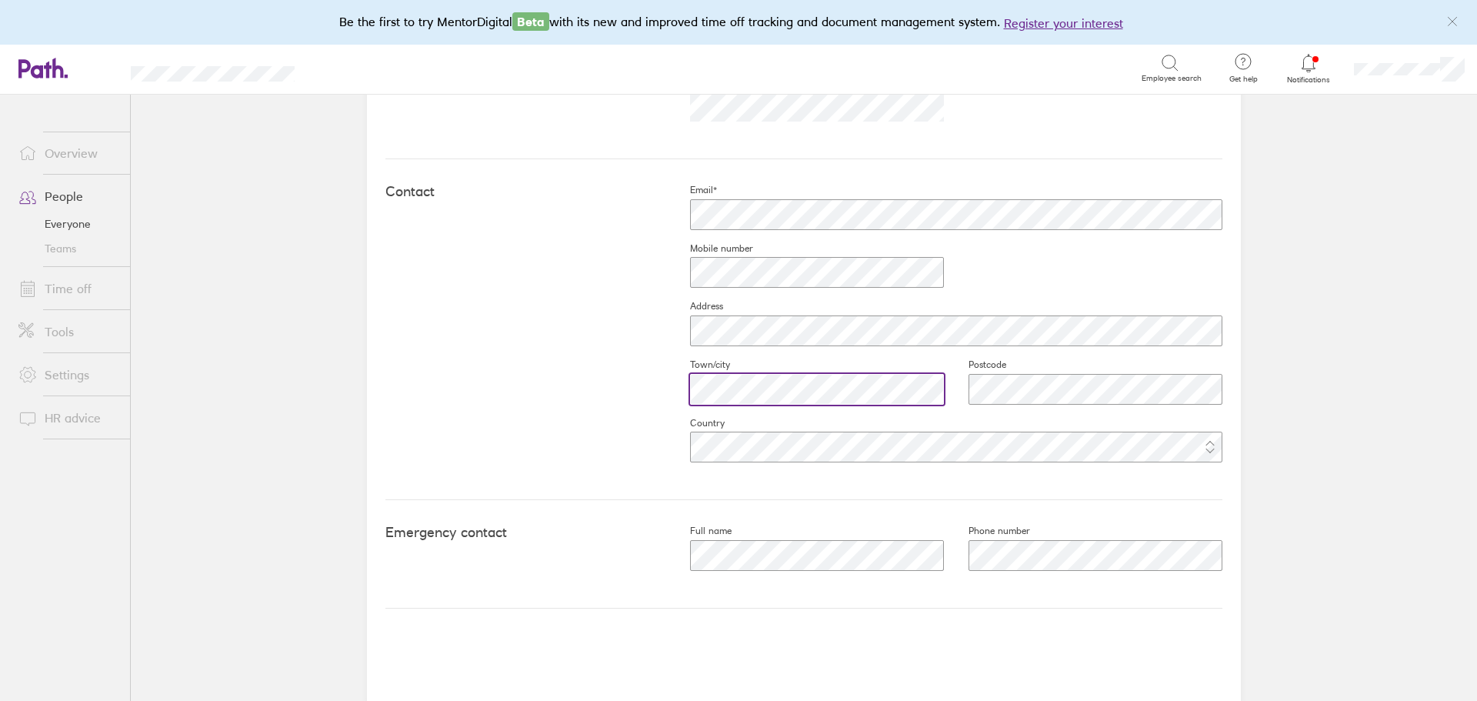
click at [665, 405] on div at bounding box center [804, 389] width 278 height 37
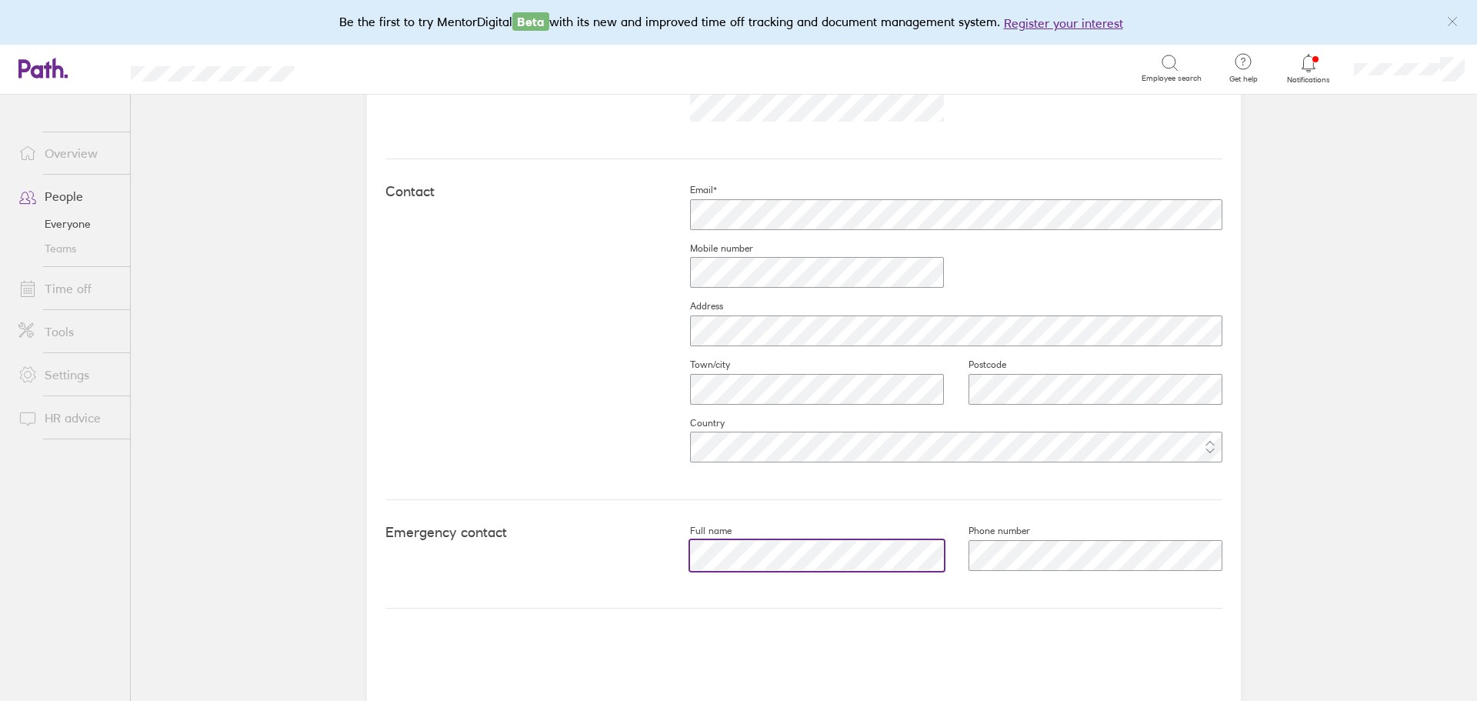
click at [625, 559] on div "Emergency contact Full name Phone number" at bounding box center [803, 554] width 837 height 108
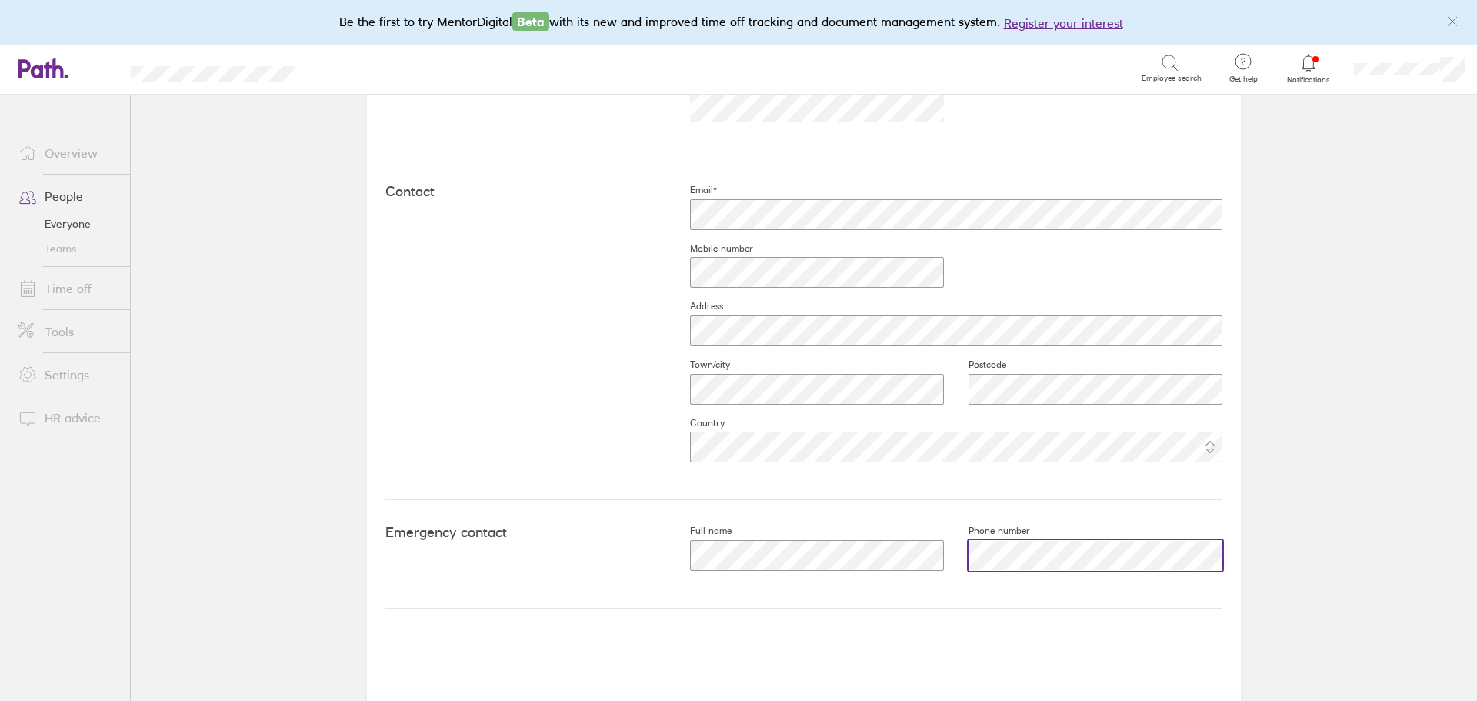
click at [930, 559] on div "Full name Phone number" at bounding box center [943, 554] width 557 height 58
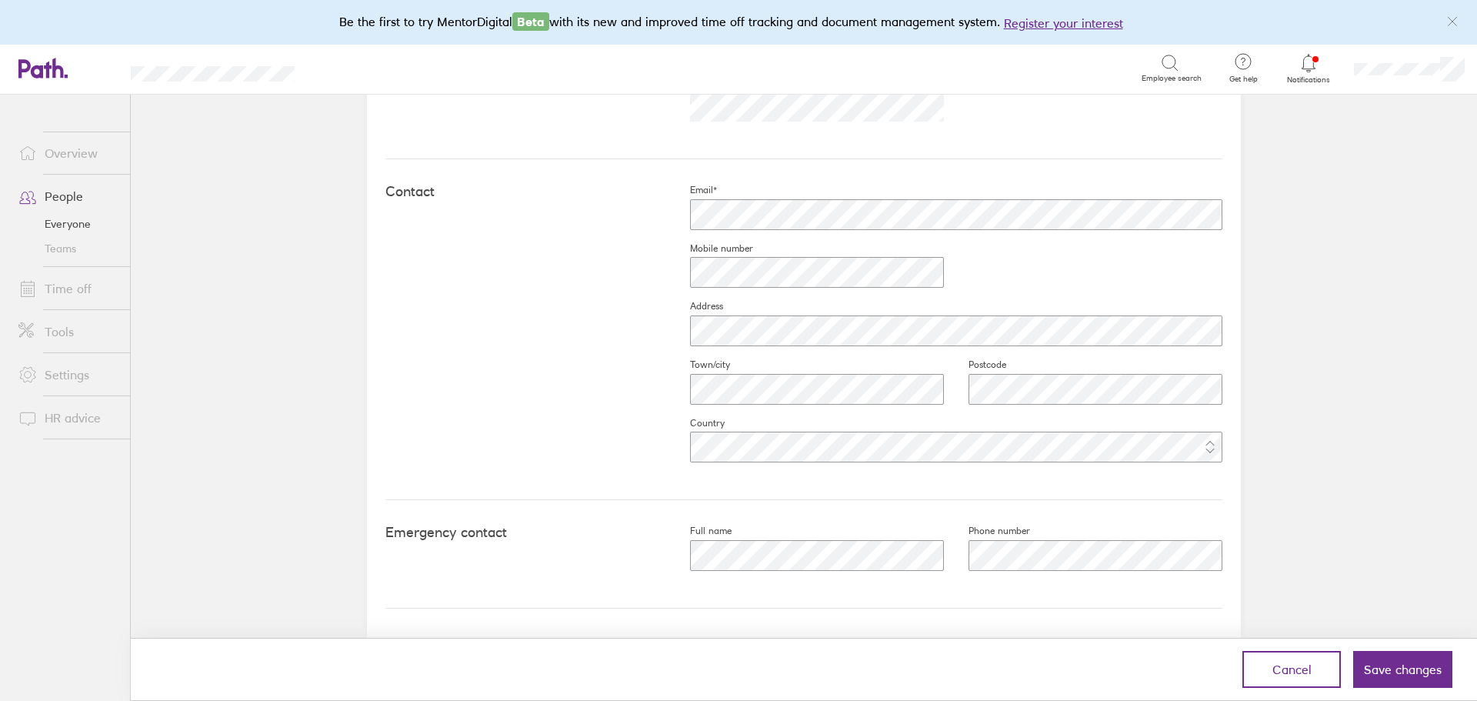
drag, startPoint x: 586, startPoint y: 414, endPoint x: 522, endPoint y: 370, distance: 78.1
click at [578, 403] on div "Contact Email* Mobile number Address Town/city Postcode Country" at bounding box center [803, 329] width 837 height 341
click at [1291, 672] on span "Cancel" at bounding box center [1291, 669] width 39 height 14
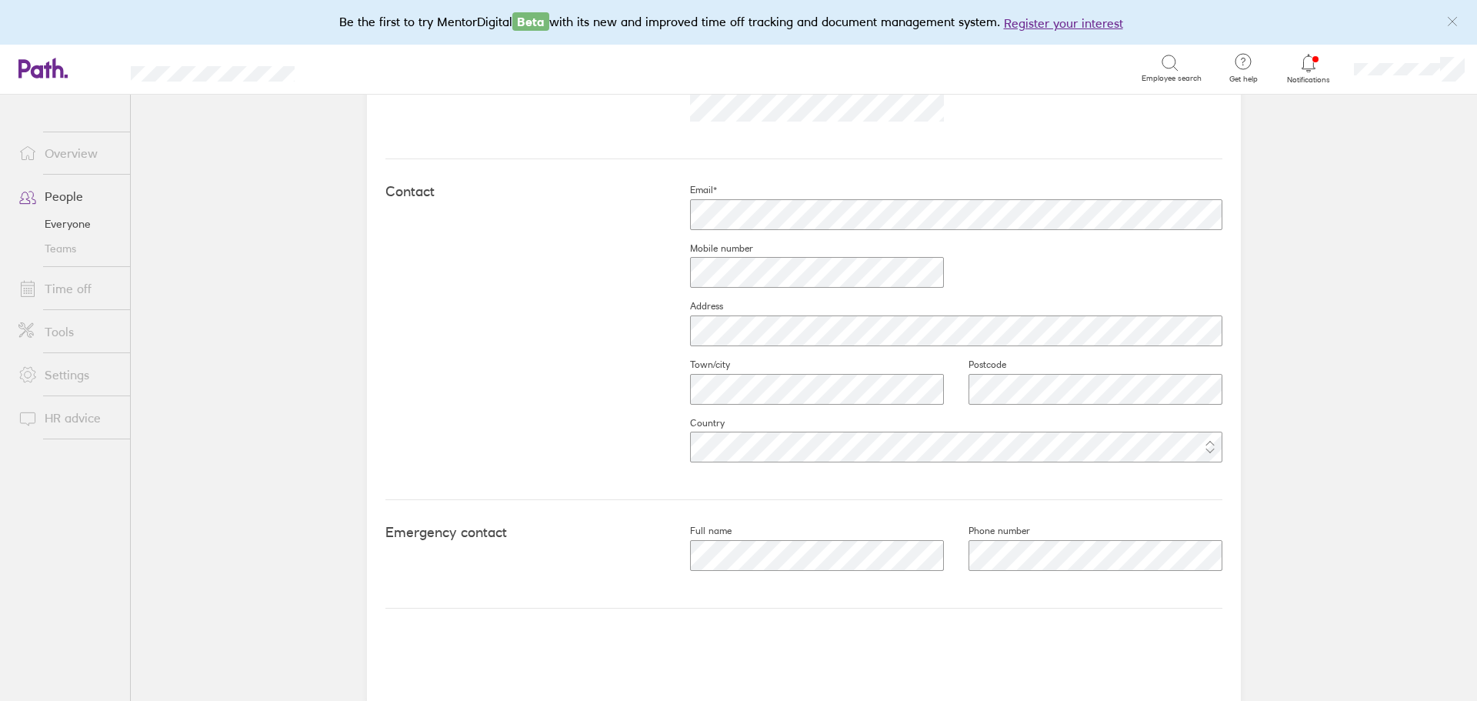
click at [75, 198] on link "People" at bounding box center [68, 196] width 124 height 31
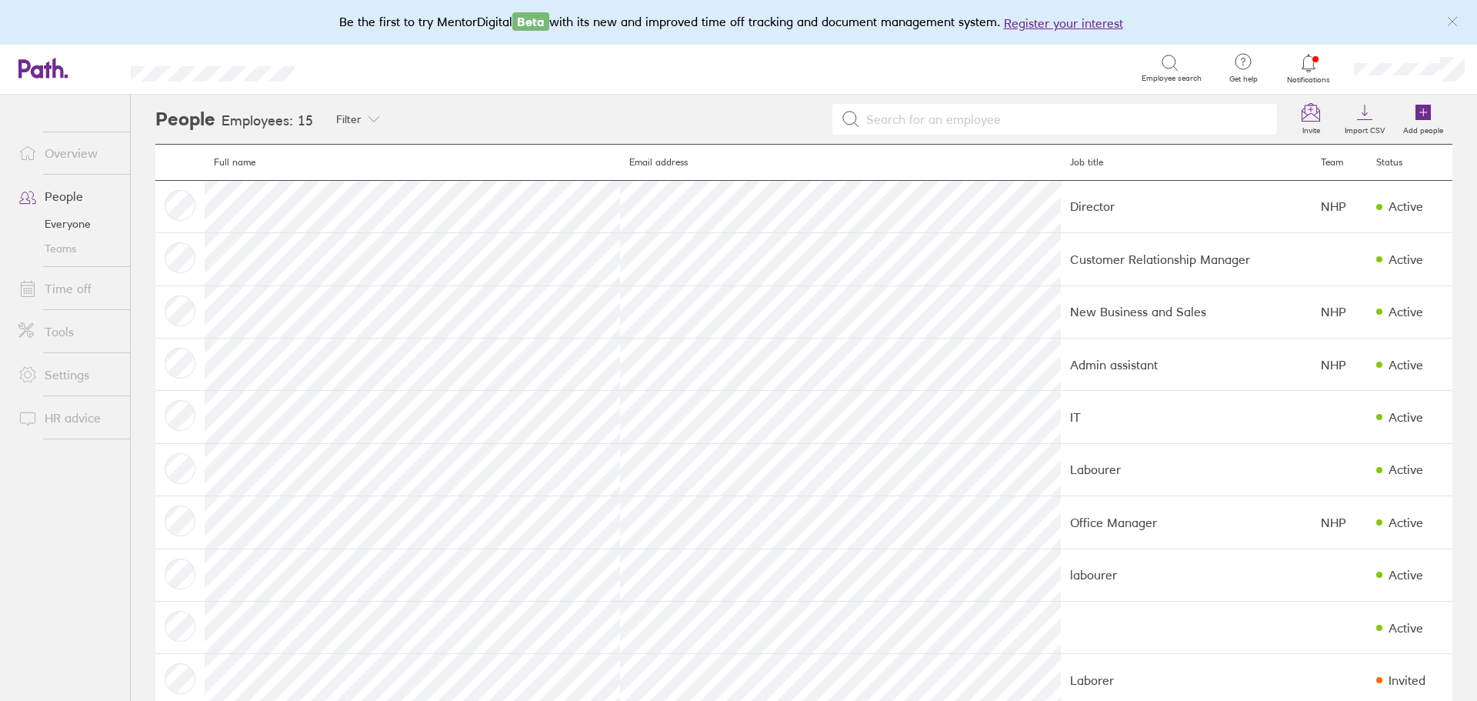
scroll to position [77, 0]
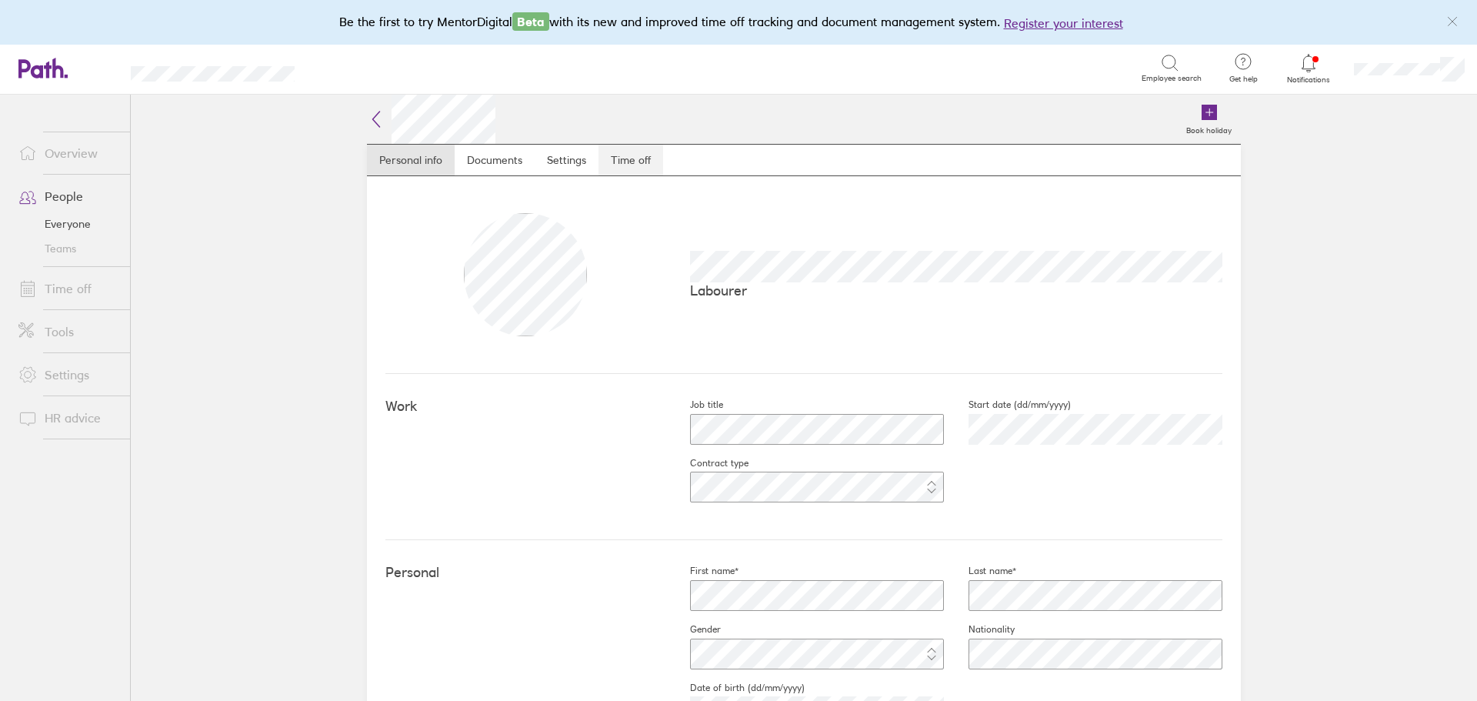
drag, startPoint x: 635, startPoint y: 162, endPoint x: 650, endPoint y: 170, distance: 16.5
click at [635, 162] on link "Time off" at bounding box center [630, 160] width 65 height 31
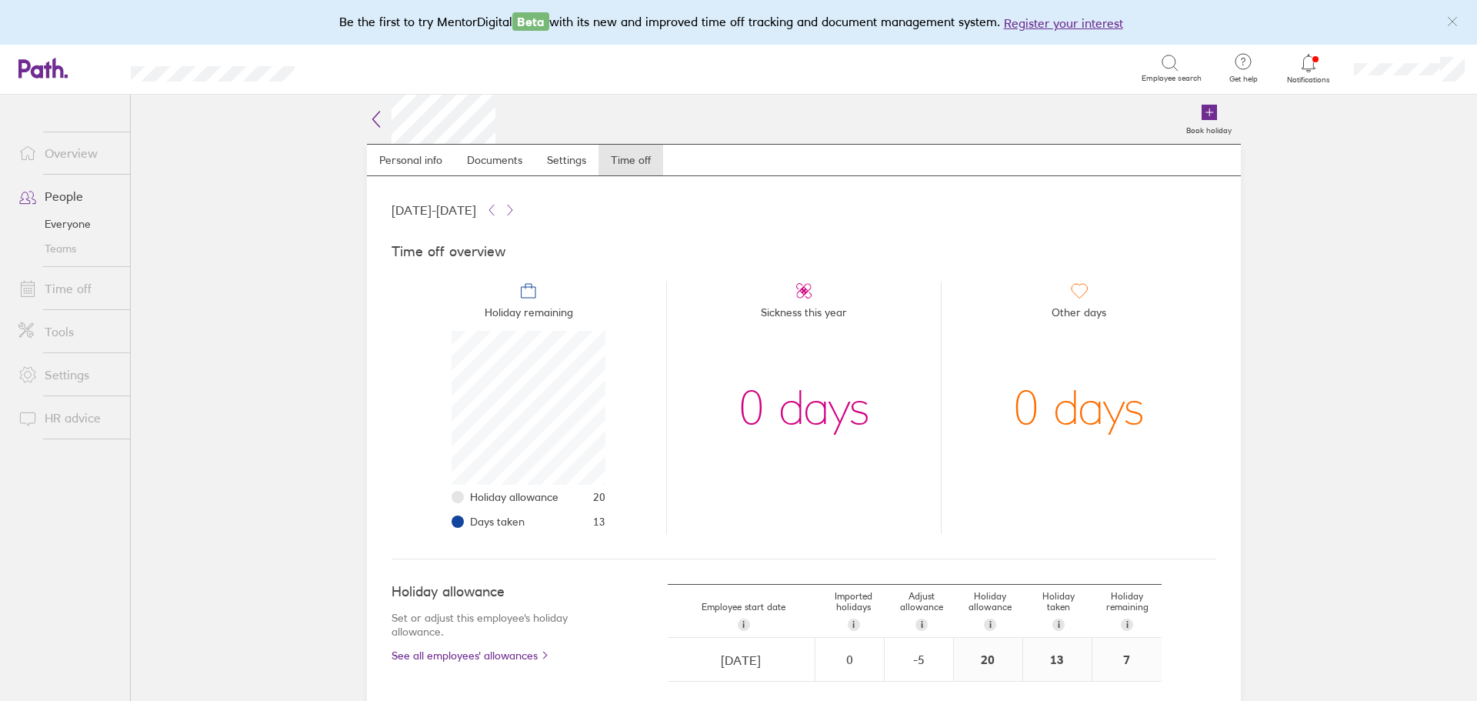
scroll to position [158, 0]
